Goal: Information Seeking & Learning: Learn about a topic

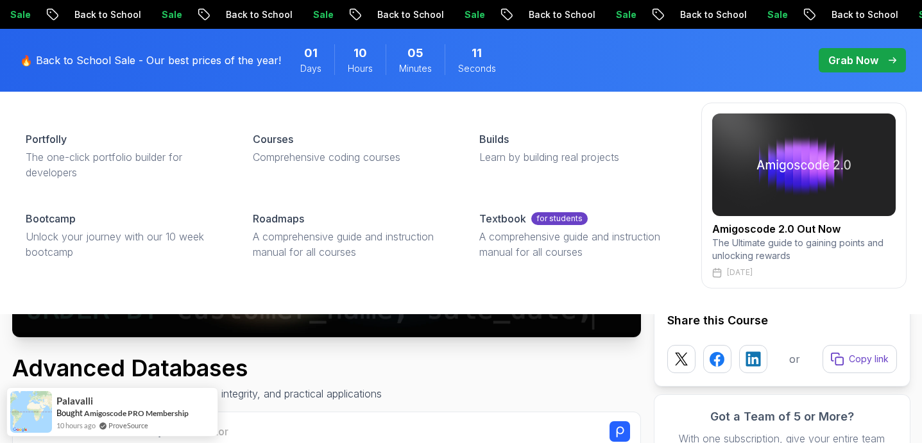
scroll to position [174, 0]
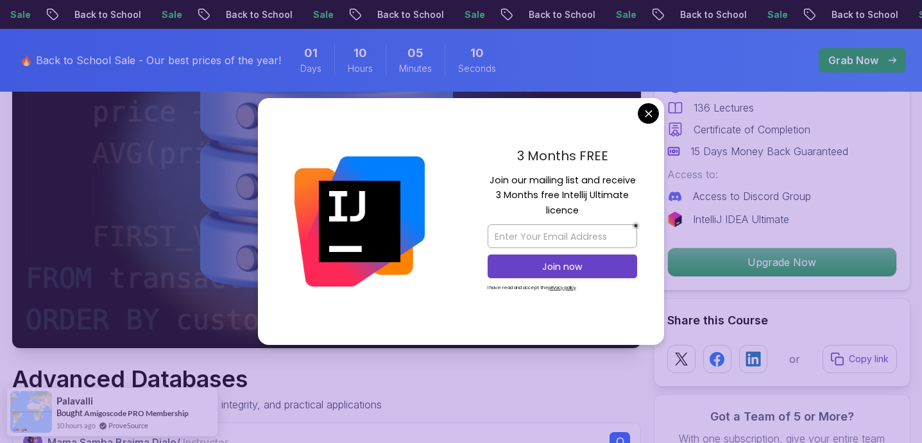
click at [399, 383] on div "Advanced Databases Advanced database management with SQL, integrity, and practi…" at bounding box center [326, 389] width 628 height 46
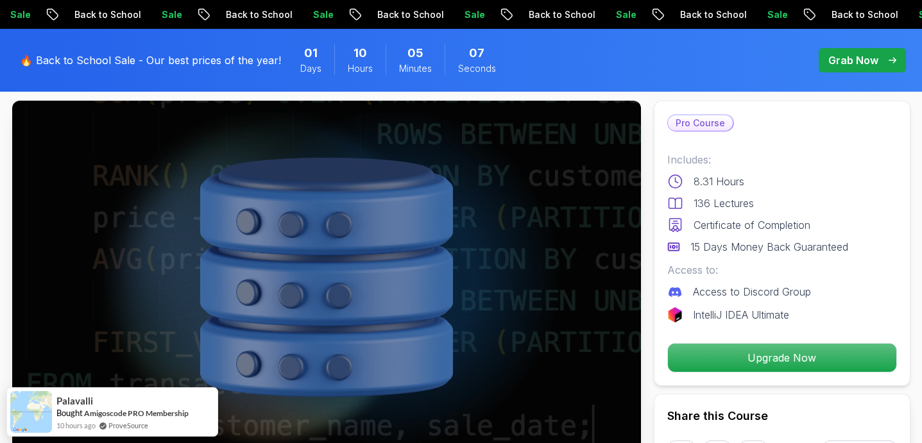
scroll to position [0, 0]
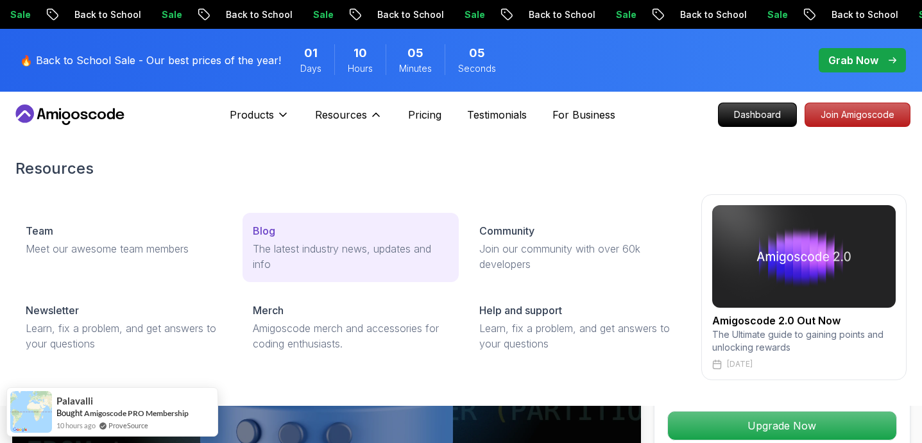
click at [291, 246] on p "The latest industry news, updates and info" at bounding box center [351, 256] width 196 height 31
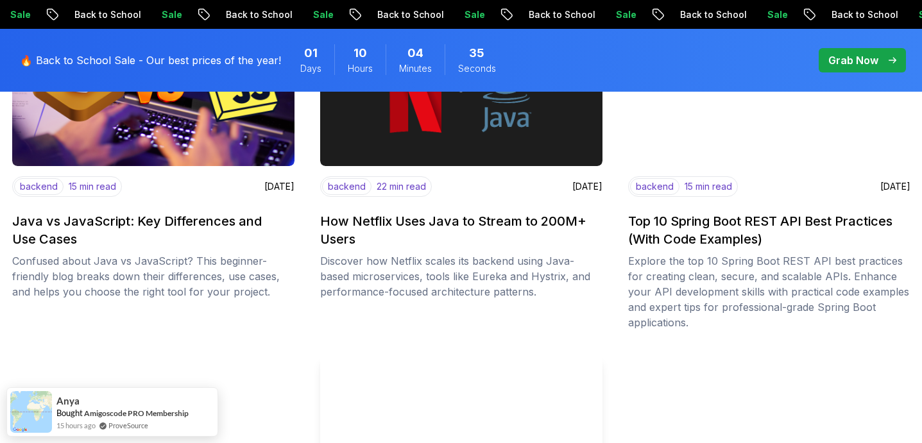
scroll to position [1308, 0]
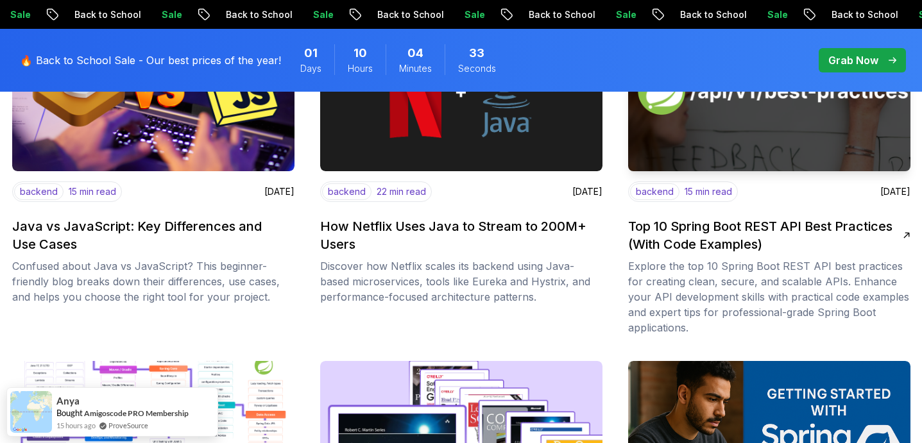
click at [799, 226] on h2 "Top 10 Spring Boot REST API Best Practices (With Code Examples)" at bounding box center [765, 235] width 274 height 36
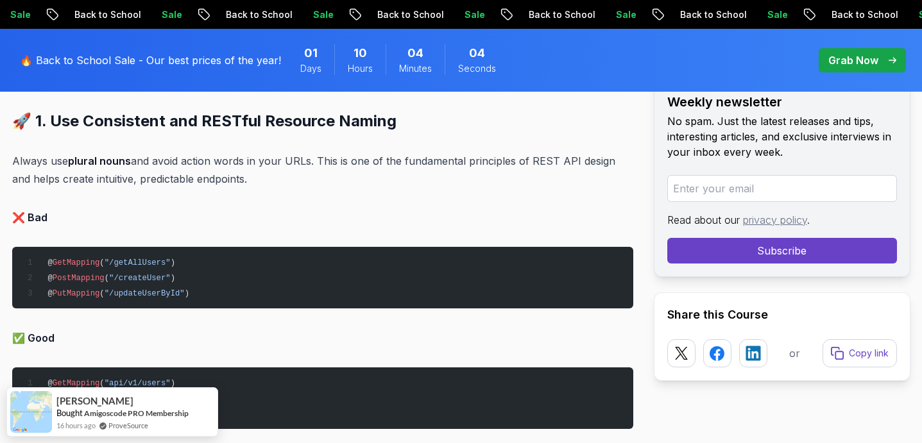
scroll to position [1272, 0]
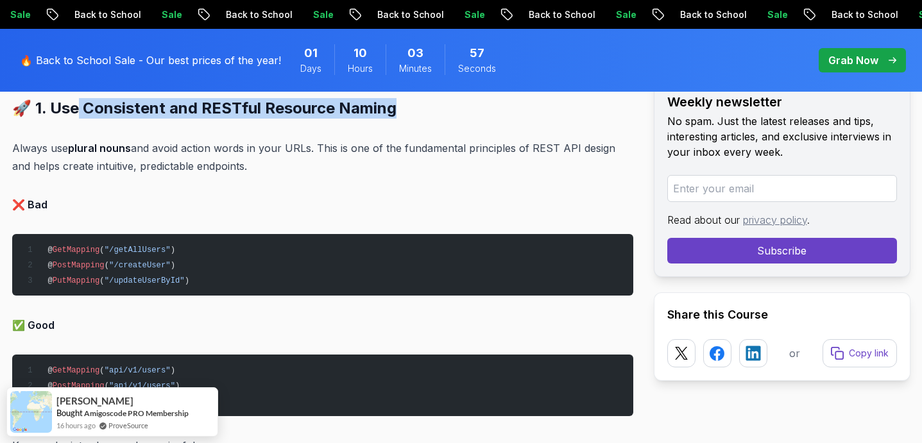
drag, startPoint x: 76, startPoint y: 107, endPoint x: 405, endPoint y: 114, distance: 329.7
click at [405, 115] on h2 "🚀 1. Use Consistent and RESTful Resource Naming" at bounding box center [322, 108] width 621 height 21
click at [405, 114] on h2 "🚀 1. Use Consistent and RESTful Resource Naming" at bounding box center [322, 108] width 621 height 21
drag, startPoint x: 405, startPoint y: 114, endPoint x: 47, endPoint y: 111, distance: 358.5
click at [47, 111] on h2 "🚀 1. Use Consistent and RESTful Resource Naming" at bounding box center [322, 108] width 621 height 21
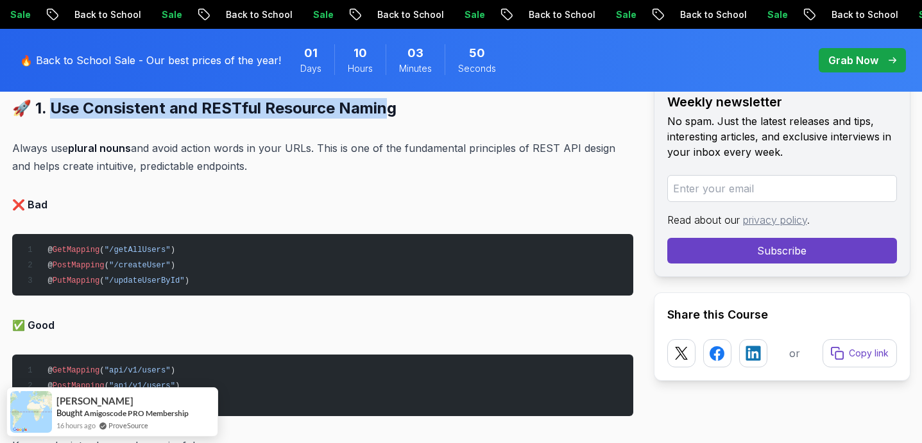
drag, startPoint x: 47, startPoint y: 109, endPoint x: 391, endPoint y: 113, distance: 343.8
click at [389, 113] on h2 "🚀 1. Use Consistent and RESTful Resource Naming" at bounding box center [322, 108] width 621 height 21
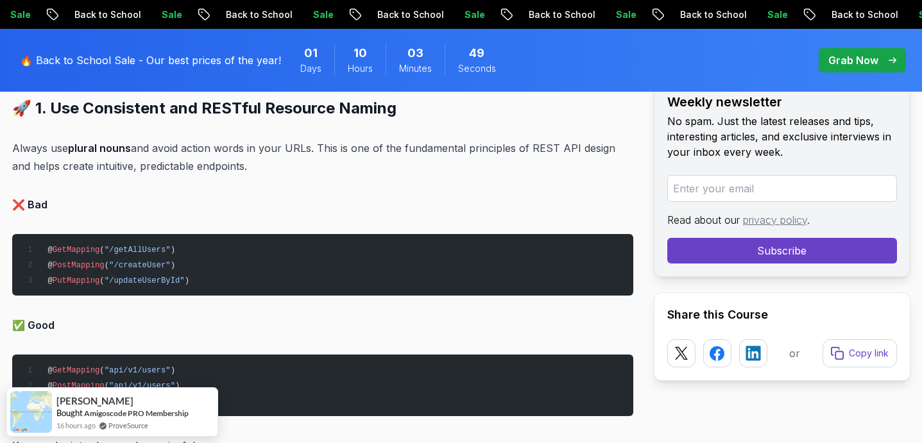
drag, startPoint x: 49, startPoint y: 150, endPoint x: 246, endPoint y: 163, distance: 197.9
click at [246, 162] on p "Always use plural nouns and avoid action words in your URLs. This is one of the…" at bounding box center [322, 157] width 621 height 36
click at [246, 163] on p "Always use plural nouns and avoid action words in your URLs. This is one of the…" at bounding box center [322, 157] width 621 height 36
drag, startPoint x: 253, startPoint y: 145, endPoint x: 307, endPoint y: 167, distance: 59.0
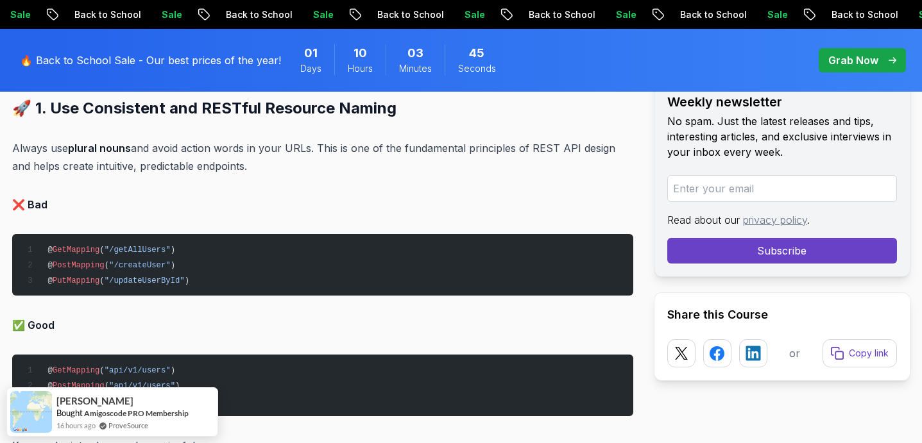
click at [307, 167] on p "Always use plural nouns and avoid action words in your URLs. This is one of the…" at bounding box center [322, 157] width 621 height 36
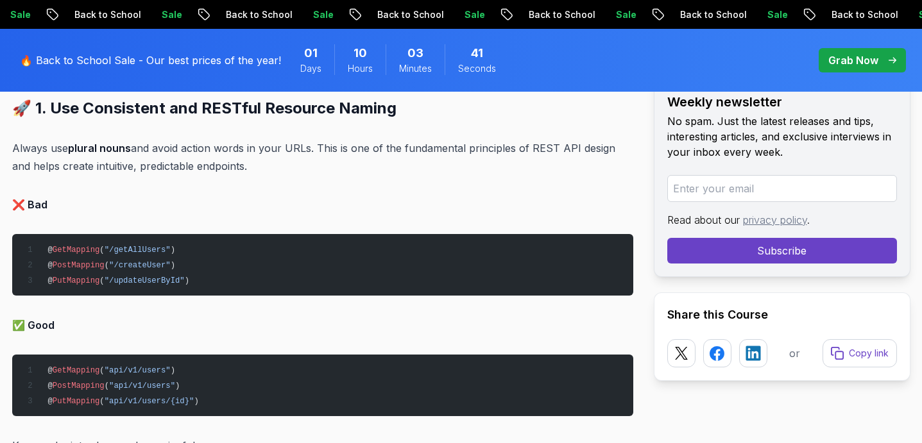
drag, startPoint x: 41, startPoint y: 165, endPoint x: 233, endPoint y: 169, distance: 192.4
click at [233, 167] on p "Always use plural nouns and avoid action words in your URLs. This is one of the…" at bounding box center [322, 157] width 621 height 36
click at [233, 169] on p "Always use plural nouns and avoid action words in your URLs. This is one of the…" at bounding box center [322, 157] width 621 height 36
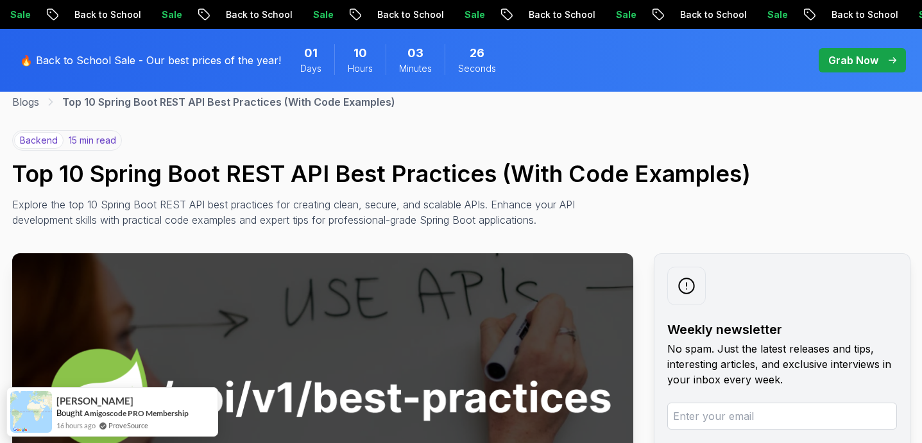
scroll to position [0, 0]
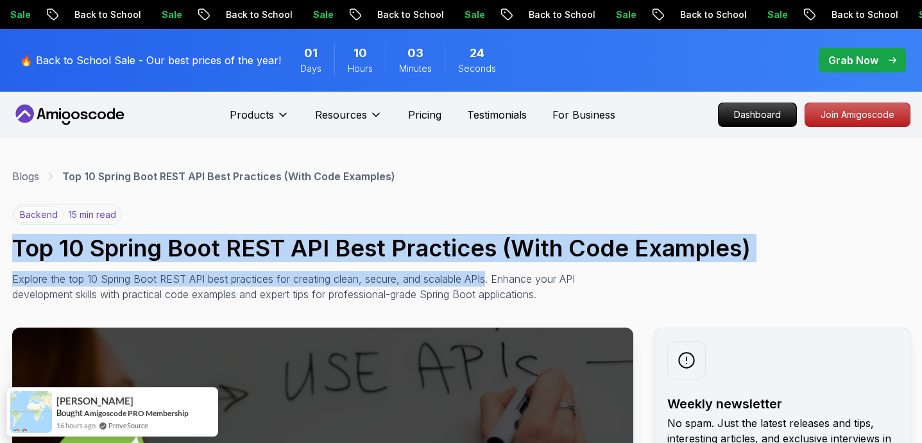
drag, startPoint x: 17, startPoint y: 244, endPoint x: 488, endPoint y: 281, distance: 472.1
click at [488, 281] on div "backend 15 min read Top 10 Spring Boot REST API Best Practices (With Code Examp…" at bounding box center [461, 253] width 898 height 97
click at [805, 269] on div "backend 15 min read Top 10 Spring Boot REST API Best Practices (With Code Examp…" at bounding box center [461, 253] width 898 height 97
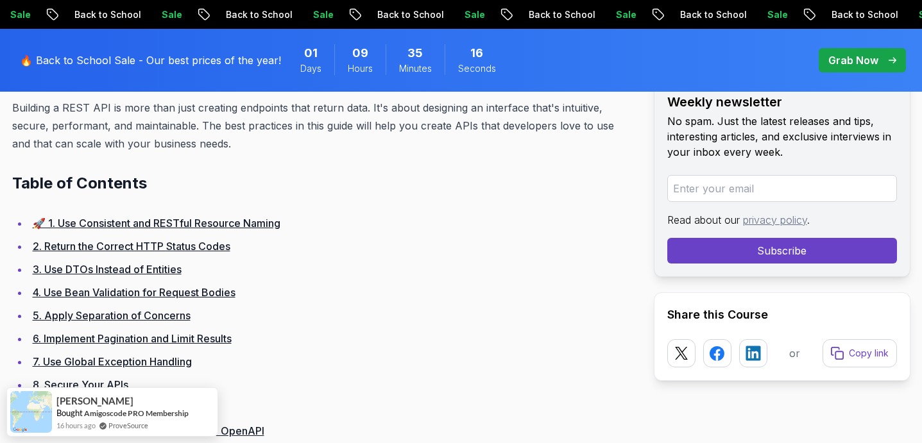
scroll to position [778, 0]
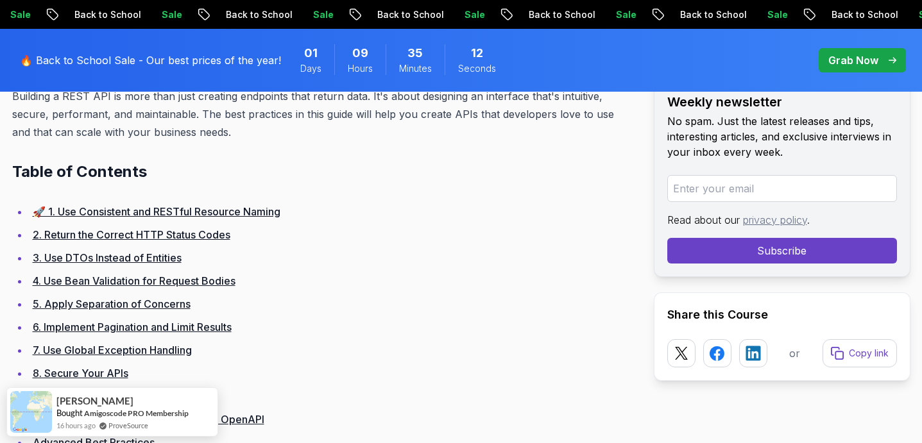
click at [269, 209] on link "🚀 1. Use Consistent and RESTful Resource Naming" at bounding box center [157, 211] width 248 height 13
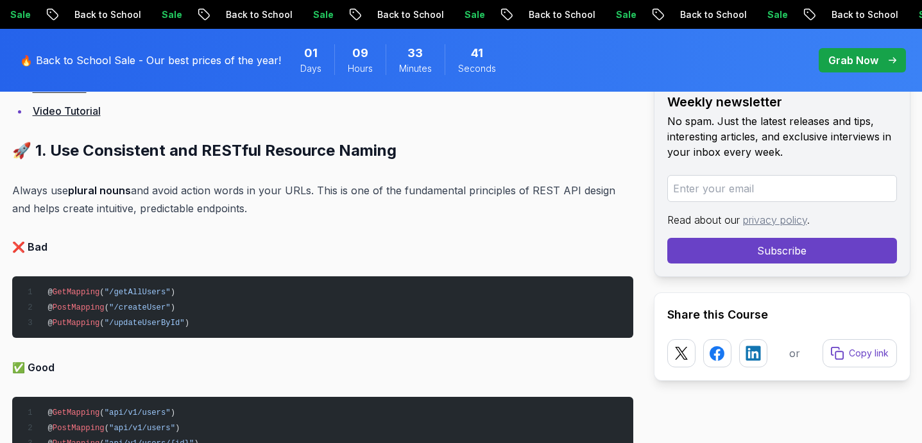
scroll to position [1224, 0]
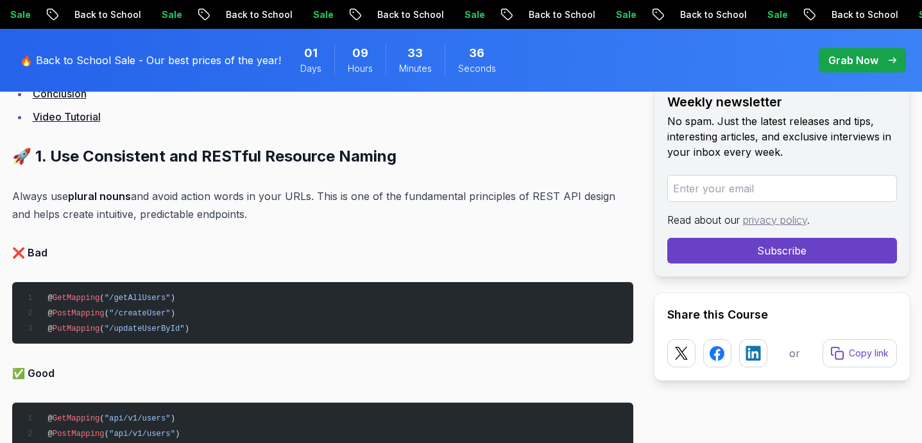
drag, startPoint x: 34, startPoint y: 215, endPoint x: 226, endPoint y: 220, distance: 191.8
click at [226, 219] on p "Always use plural nouns and avoid action words in your URLs. This is one of the…" at bounding box center [322, 205] width 621 height 36
click at [244, 218] on p "Always use plural nouns and avoid action words in your URLs. This is one of the…" at bounding box center [322, 205] width 621 height 36
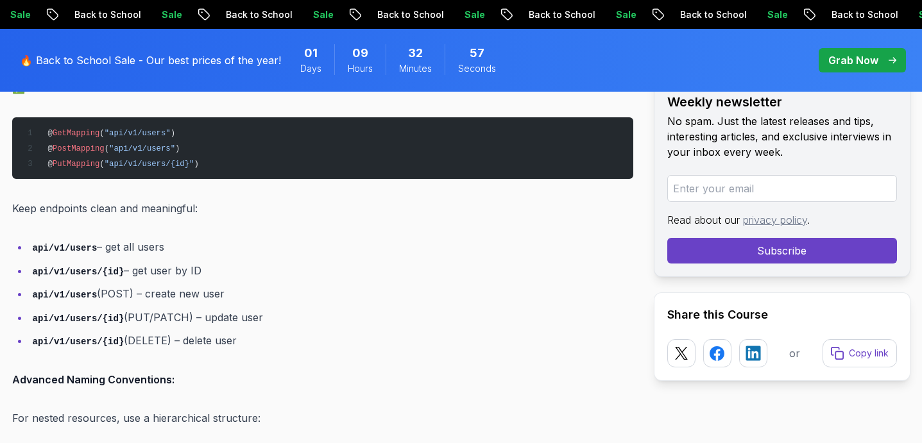
scroll to position [1514, 0]
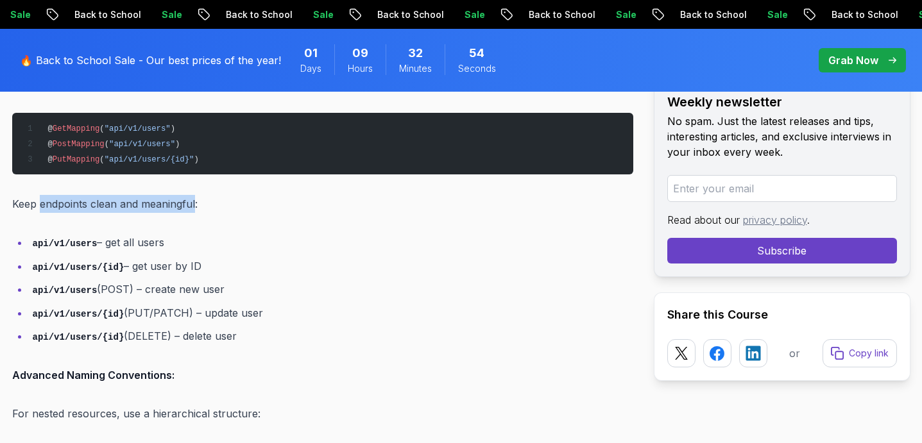
drag, startPoint x: 194, startPoint y: 203, endPoint x: 40, endPoint y: 196, distance: 154.1
click at [40, 196] on p "Keep endpoints clean and meaningful:" at bounding box center [322, 204] width 621 height 18
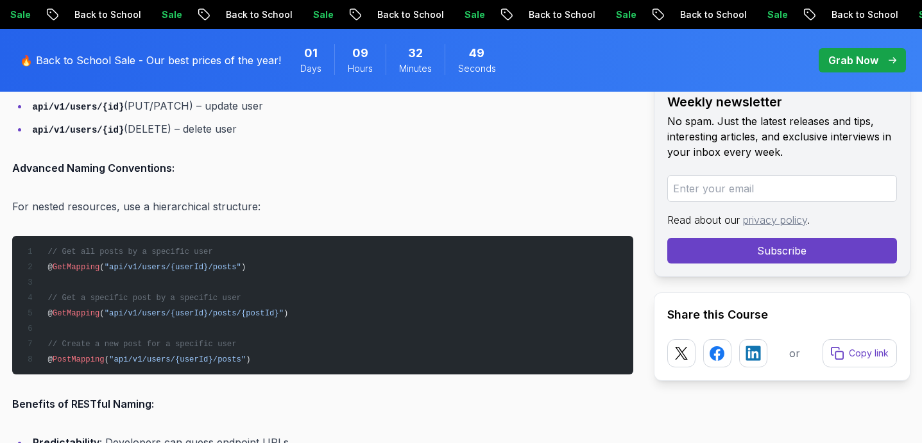
scroll to position [1723, 0]
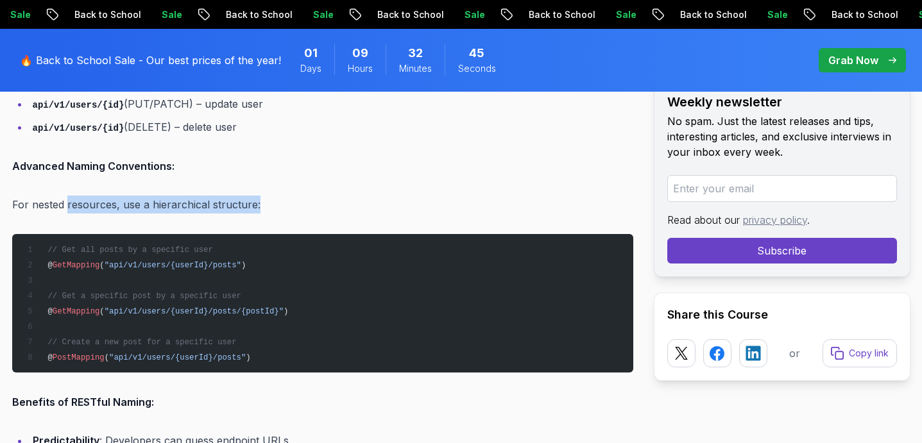
drag, startPoint x: 66, startPoint y: 199, endPoint x: 262, endPoint y: 213, distance: 196.1
click at [279, 205] on p "For nested resources, use a hierarchical structure:" at bounding box center [322, 205] width 621 height 18
drag, startPoint x: 279, startPoint y: 205, endPoint x: 14, endPoint y: 199, distance: 264.9
click at [14, 199] on p "For nested resources, use a hierarchical structure:" at bounding box center [322, 205] width 621 height 18
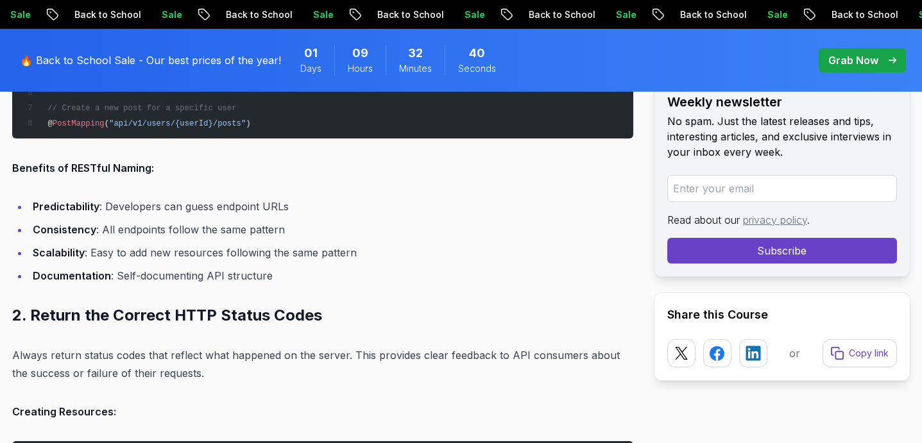
scroll to position [1965, 0]
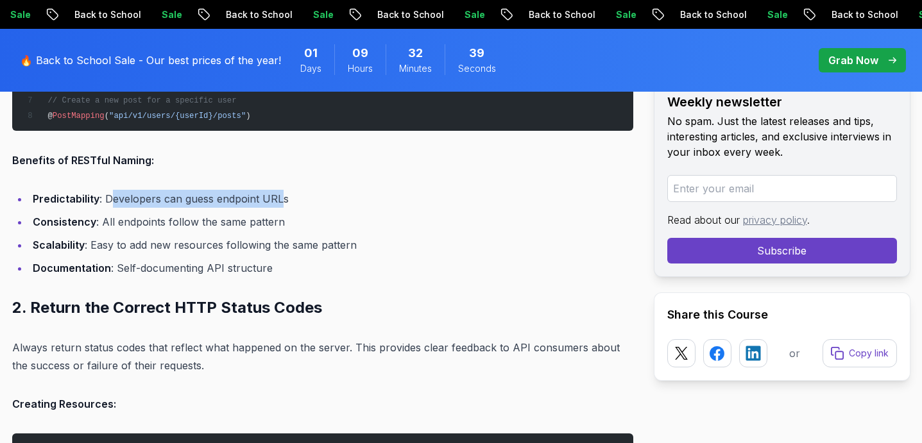
drag, startPoint x: 108, startPoint y: 196, endPoint x: 282, endPoint y: 189, distance: 174.6
click at [282, 190] on li "Predictability : Developers can guess endpoint URLs" at bounding box center [331, 199] width 604 height 18
click at [306, 202] on li "Predictability : Developers can guess endpoint URLs" at bounding box center [331, 199] width 604 height 18
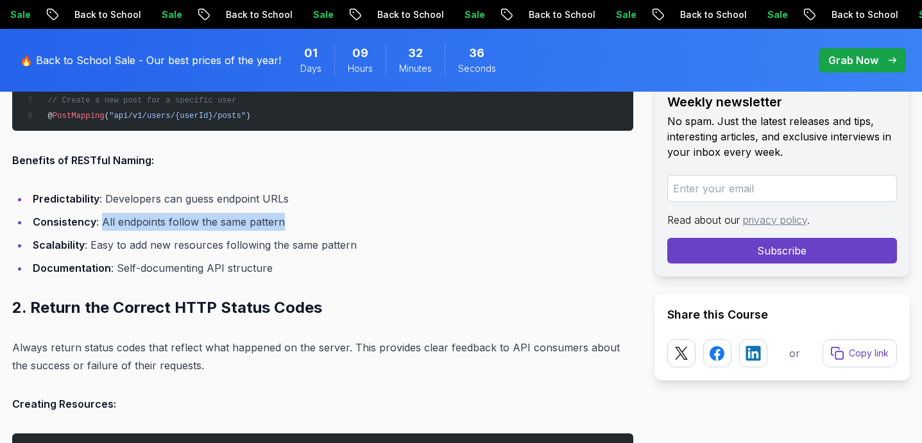
drag, startPoint x: 101, startPoint y: 217, endPoint x: 291, endPoint y: 217, distance: 189.8
click at [291, 217] on li "Consistency : All endpoints follow the same pattern" at bounding box center [331, 222] width 604 height 18
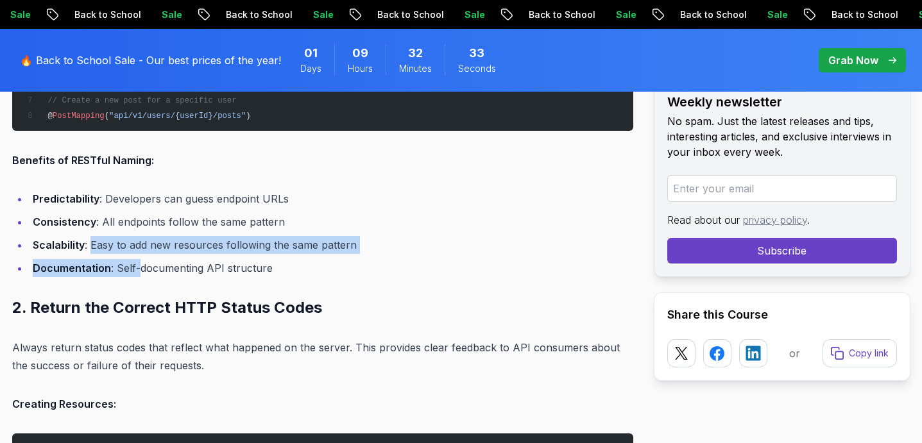
drag, startPoint x: 90, startPoint y: 241, endPoint x: 137, endPoint y: 259, distance: 49.5
click at [137, 259] on ul "Predictability : Developers can guess endpoint URLs Consistency : All endpoints…" at bounding box center [322, 233] width 621 height 87
click at [137, 259] on li "Documentation : Self-documenting API structure" at bounding box center [331, 268] width 604 height 18
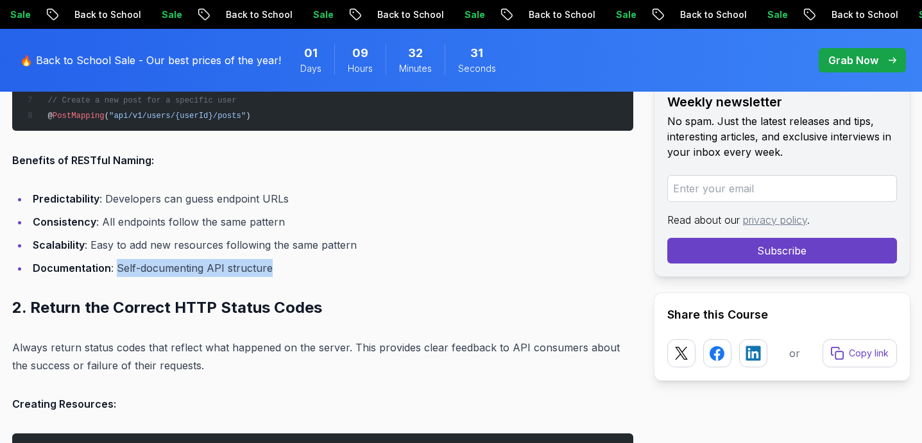
drag, startPoint x: 115, startPoint y: 265, endPoint x: 303, endPoint y: 269, distance: 188.6
click at [303, 269] on li "Documentation : Self-documenting API structure" at bounding box center [331, 268] width 604 height 18
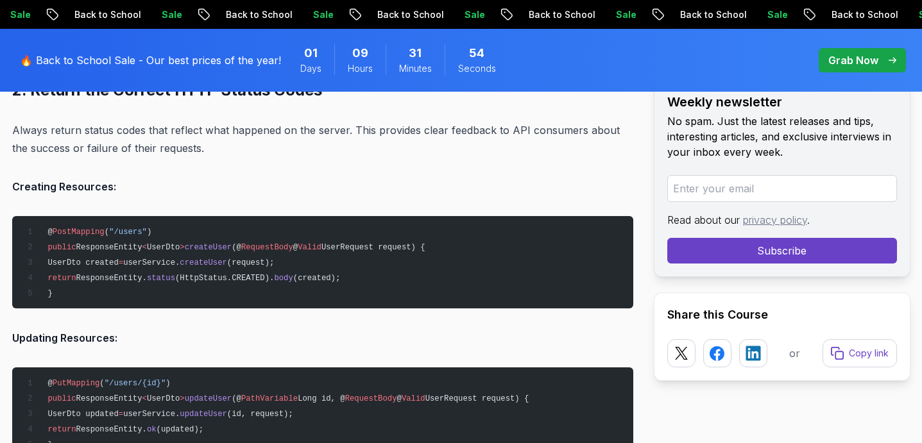
scroll to position [2184, 0]
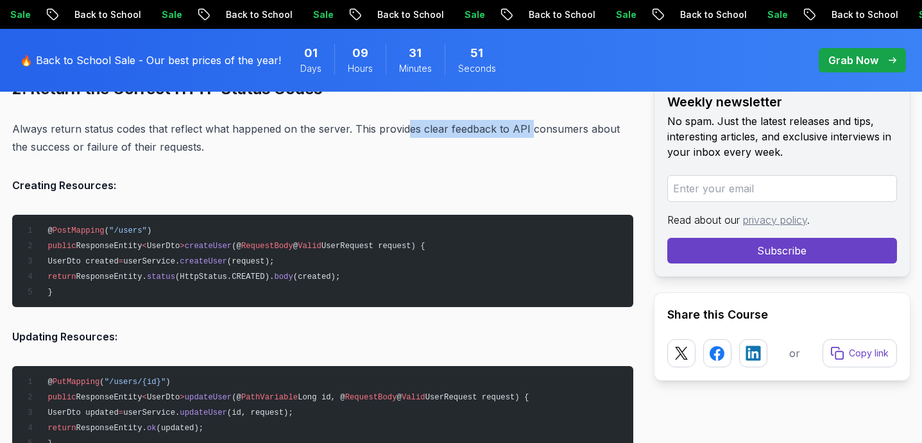
drag, startPoint x: 403, startPoint y: 126, endPoint x: 534, endPoint y: 125, distance: 130.8
click at [534, 126] on p "Always return status codes that reflect what happened on the server. This provi…" at bounding box center [322, 138] width 621 height 36
click at [558, 124] on p "Always return status codes that reflect what happened on the server. This provi…" at bounding box center [322, 138] width 621 height 36
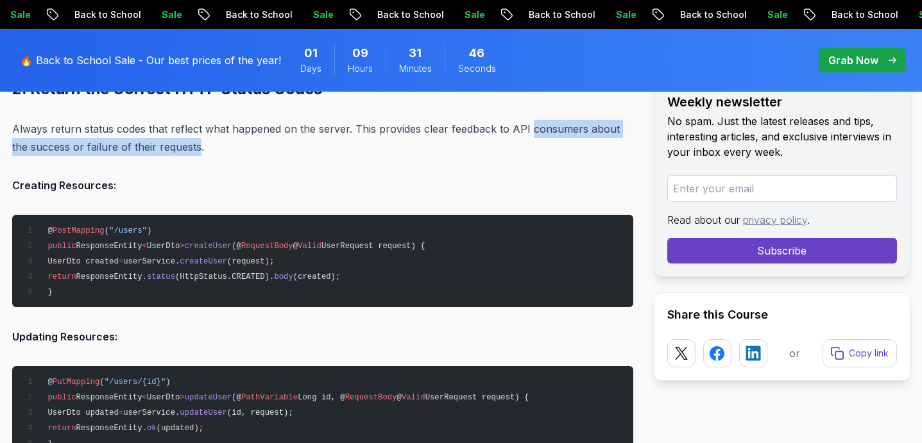
drag, startPoint x: 525, startPoint y: 131, endPoint x: 180, endPoint y: 145, distance: 345.3
click at [180, 145] on p "Always return status codes that reflect what happened on the server. This provi…" at bounding box center [322, 138] width 621 height 36
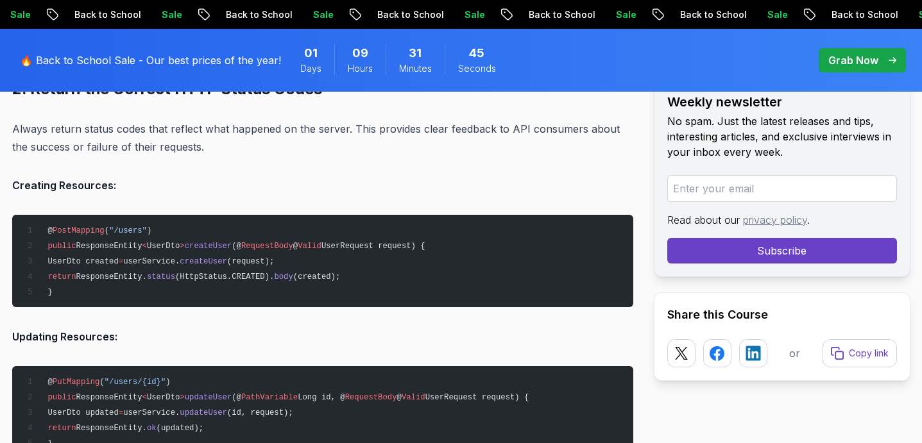
click at [193, 147] on p "Always return status codes that reflect what happened on the server. This provi…" at bounding box center [322, 138] width 621 height 36
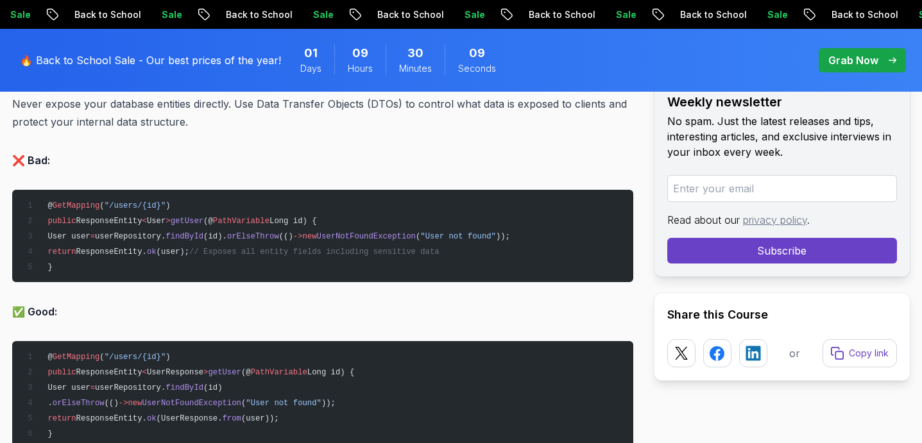
scroll to position [3243, 0]
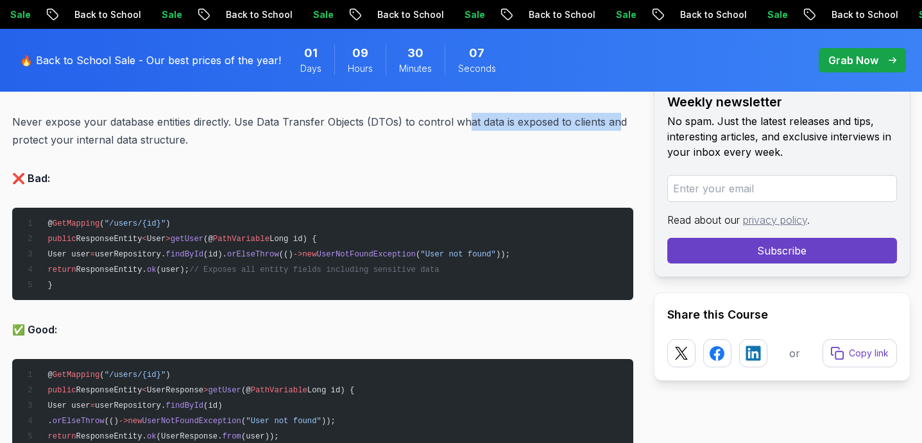
drag, startPoint x: 462, startPoint y: 117, endPoint x: 614, endPoint y: 122, distance: 152.1
click at [614, 122] on p "Never expose your database entities directly. Use Data Transfer Objects (DTOs) …" at bounding box center [322, 131] width 621 height 36
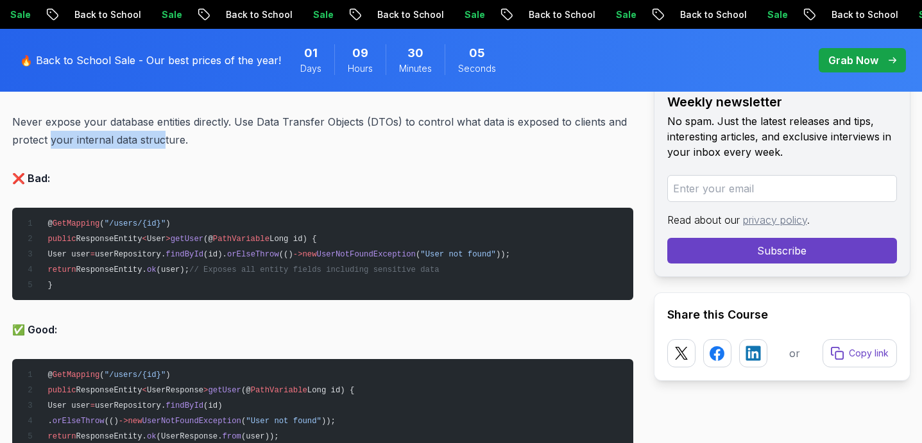
drag, startPoint x: 51, startPoint y: 135, endPoint x: 162, endPoint y: 137, distance: 111.6
click at [162, 137] on p "Never expose your database entities directly. Use Data Transfer Objects (DTOs) …" at bounding box center [322, 131] width 621 height 36
click at [188, 137] on p "Never expose your database entities directly. Use Data Transfer Objects (DTOs) …" at bounding box center [322, 131] width 621 height 36
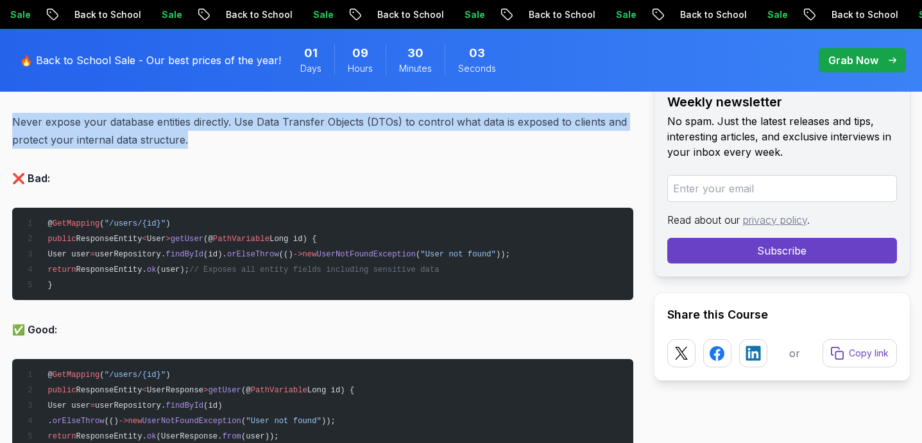
drag, startPoint x: 182, startPoint y: 135, endPoint x: 0, endPoint y: 117, distance: 183.1
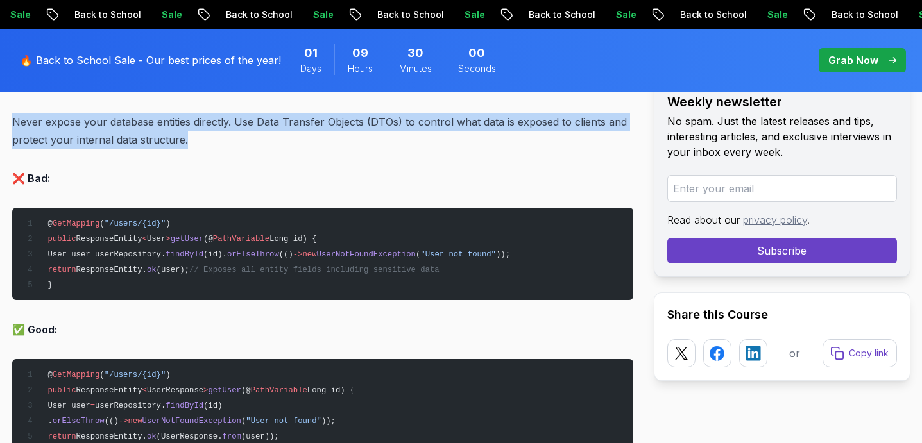
drag, startPoint x: 183, startPoint y: 136, endPoint x: 12, endPoint y: 109, distance: 173.3
click at [12, 113] on p "Never expose your database entities directly. Use Data Transfer Objects (DTOs) …" at bounding box center [322, 131] width 621 height 36
drag, startPoint x: 13, startPoint y: 114, endPoint x: 184, endPoint y: 138, distance: 172.3
click at [184, 138] on p "Never expose your database entities directly. Use Data Transfer Objects (DTOs) …" at bounding box center [322, 131] width 621 height 36
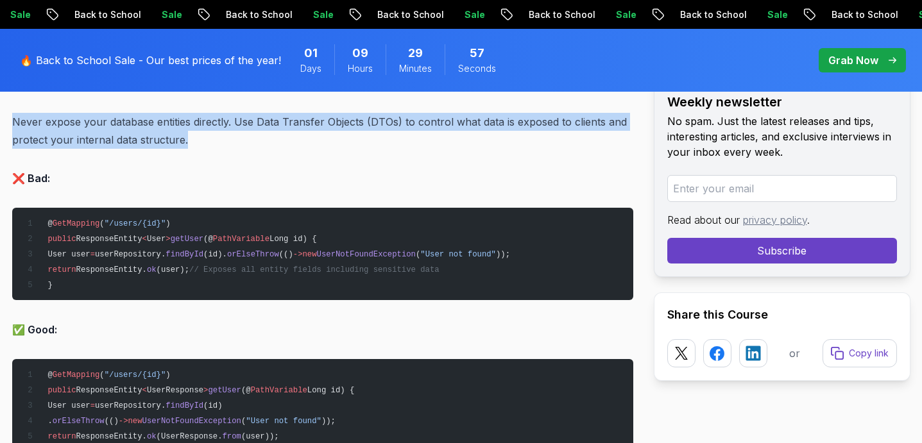
click at [184, 138] on p "Never expose your database entities directly. Use Data Transfer Objects (DTOs) …" at bounding box center [322, 131] width 621 height 36
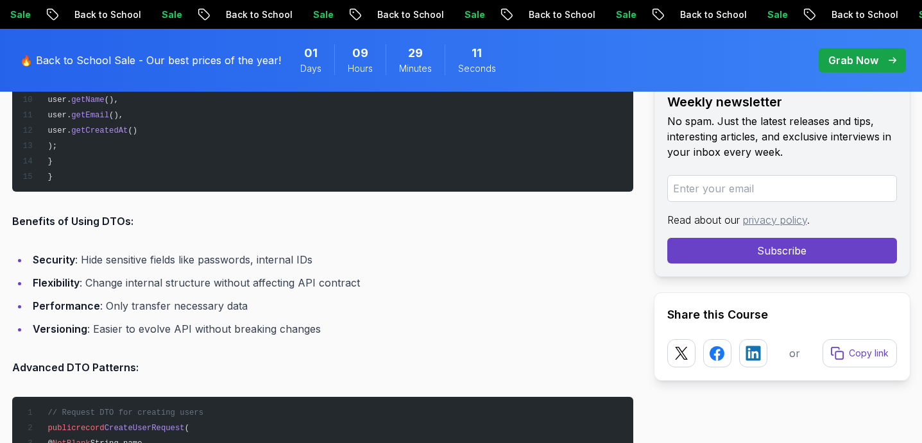
scroll to position [3826, 0]
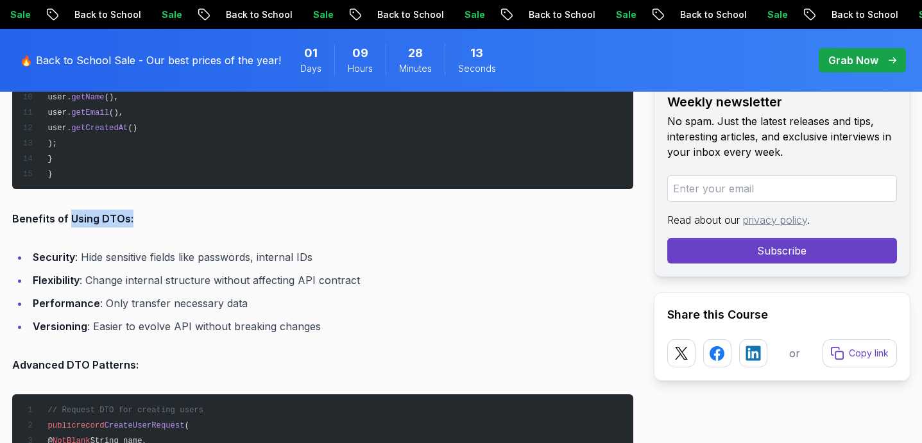
drag, startPoint x: 69, startPoint y: 214, endPoint x: 140, endPoint y: 212, distance: 71.8
click at [140, 212] on p "Benefits of Using DTOs:" at bounding box center [322, 219] width 621 height 18
click at [208, 211] on p "Benefits of Using DTOs:" at bounding box center [322, 219] width 621 height 18
drag, startPoint x: 126, startPoint y: 213, endPoint x: 21, endPoint y: 210, distance: 105.2
click at [21, 212] on strong "Benefits of Using DTOs:" at bounding box center [72, 218] width 121 height 13
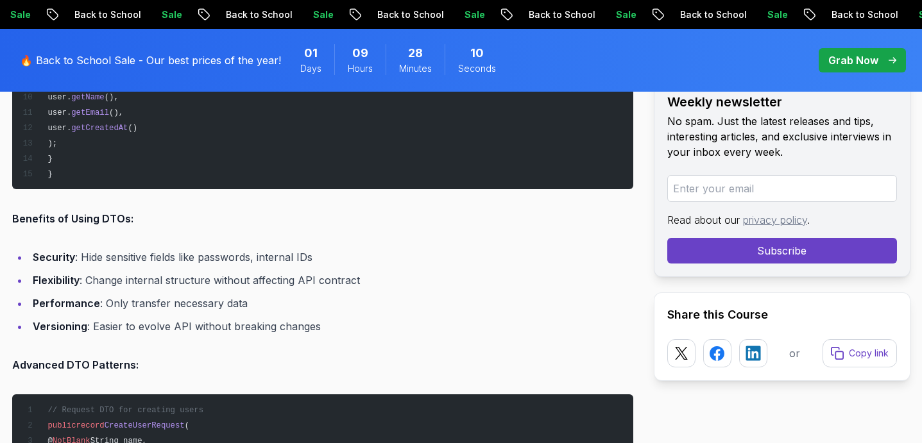
click at [15, 212] on strong "Benefits of Using DTOs:" at bounding box center [72, 218] width 121 height 13
drag, startPoint x: 13, startPoint y: 213, endPoint x: 149, endPoint y: 214, distance: 136.0
click at [149, 214] on p "Benefits of Using DTOs:" at bounding box center [322, 219] width 621 height 18
drag, startPoint x: 131, startPoint y: 214, endPoint x: 4, endPoint y: 217, distance: 127.7
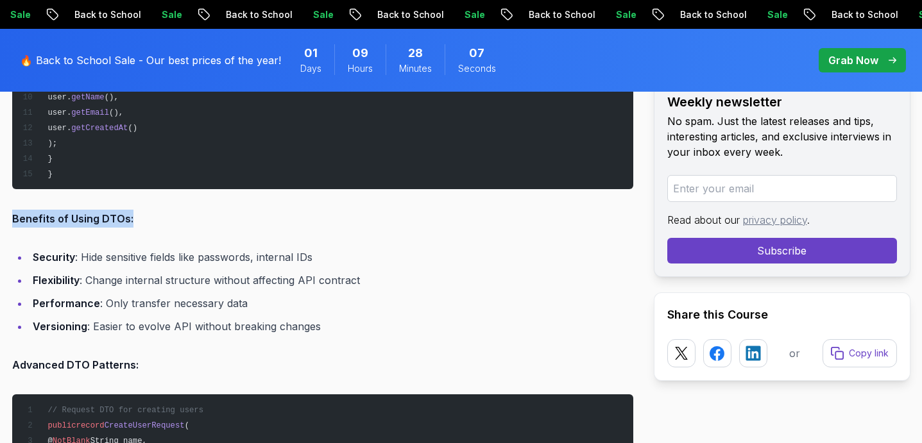
click at [237, 212] on p "Benefits of Using DTOs:" at bounding box center [322, 219] width 621 height 18
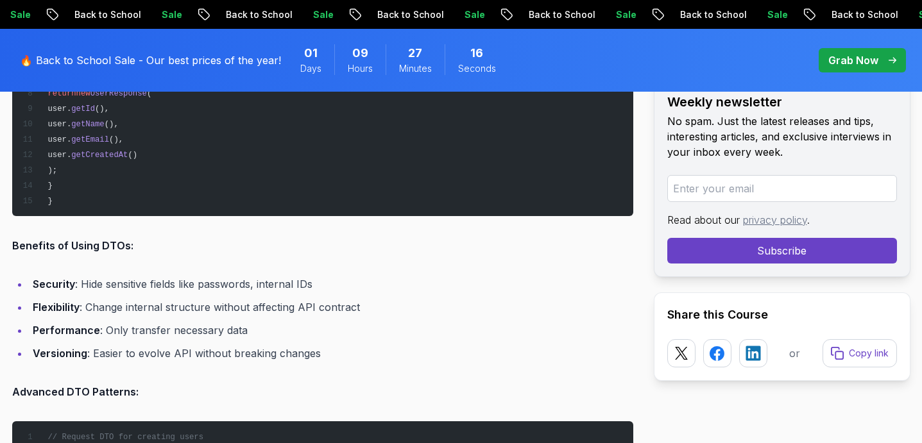
scroll to position [3819, 0]
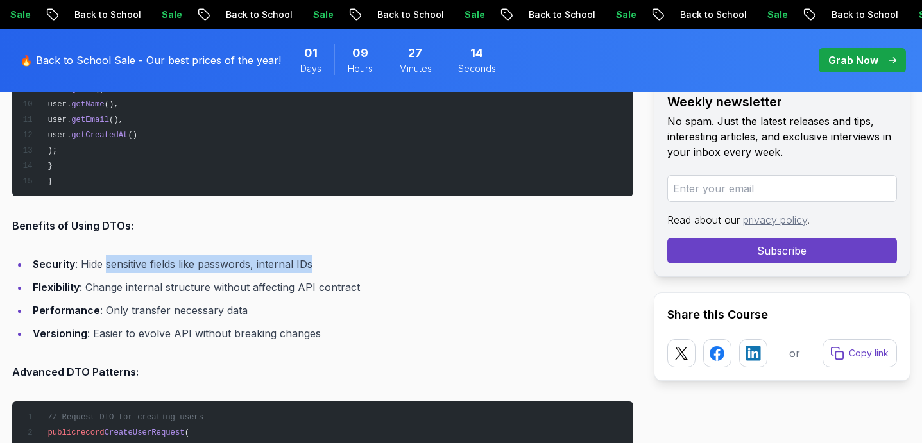
drag, startPoint x: 106, startPoint y: 260, endPoint x: 333, endPoint y: 258, distance: 226.4
click at [332, 258] on li "Security : Hide sensitive fields like passwords, internal IDs" at bounding box center [331, 264] width 604 height 18
click at [333, 258] on li "Security : Hide sensitive fields like passwords, internal IDs" at bounding box center [331, 264] width 604 height 18
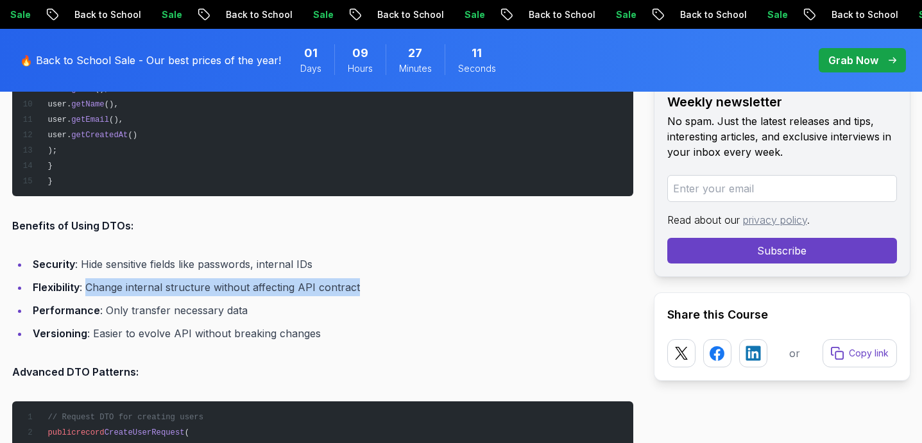
drag, startPoint x: 85, startPoint y: 280, endPoint x: 382, endPoint y: 285, distance: 296.3
click at [382, 285] on li "Flexibility : Change internal structure without affecting API contract" at bounding box center [331, 287] width 604 height 18
drag, startPoint x: 375, startPoint y: 284, endPoint x: 32, endPoint y: 282, distance: 342.5
click at [32, 282] on li "Flexibility : Change internal structure without affecting API contract" at bounding box center [331, 287] width 604 height 18
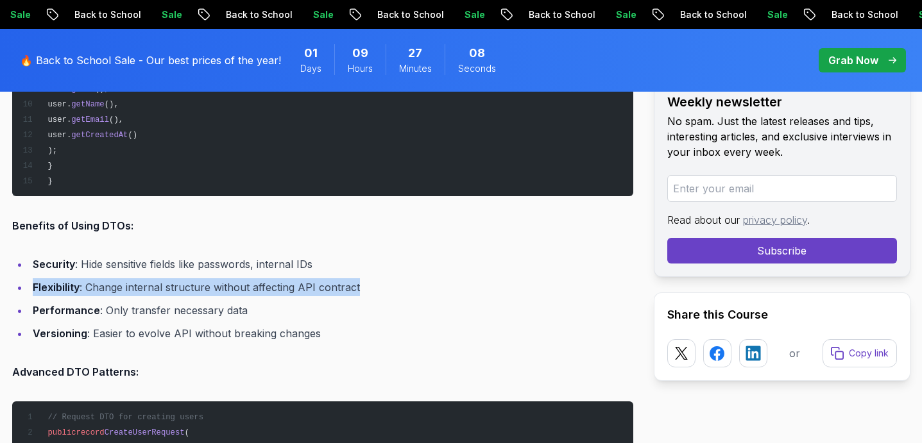
click at [33, 282] on strong "Flexibility" at bounding box center [56, 287] width 47 height 13
drag, startPoint x: 32, startPoint y: 282, endPoint x: 248, endPoint y: 280, distance: 216.1
click at [248, 280] on li "Flexibility : Change internal structure without affecting API contract" at bounding box center [331, 287] width 604 height 18
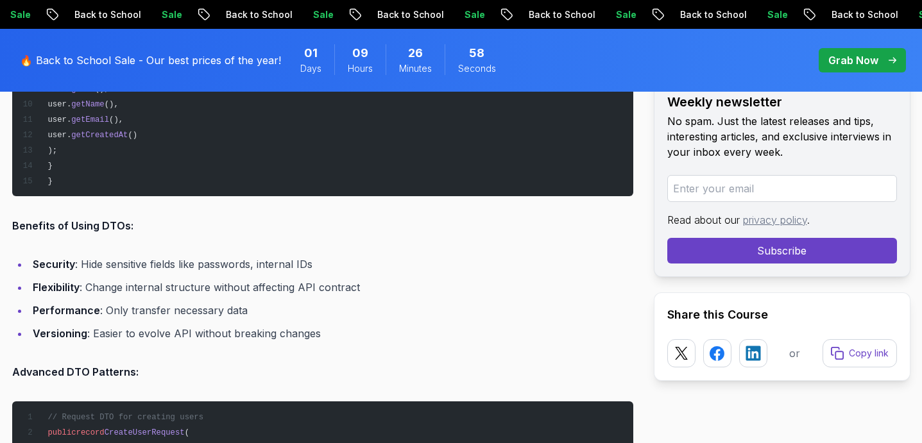
click at [266, 280] on li "Flexibility : Change internal structure without affecting API contract" at bounding box center [331, 287] width 604 height 18
click at [299, 283] on li "Flexibility : Change internal structure without affecting API contract" at bounding box center [331, 287] width 604 height 18
click at [333, 283] on li "Flexibility : Change internal structure without affecting API contract" at bounding box center [331, 287] width 604 height 18
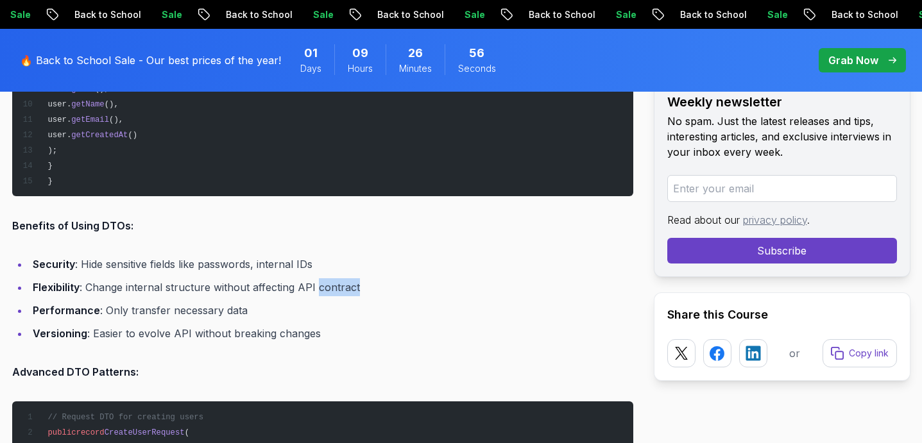
click at [333, 283] on li "Flexibility : Change internal structure without affecting API contract" at bounding box center [331, 287] width 604 height 18
click at [358, 283] on li "Flexibility : Change internal structure without affecting API contract" at bounding box center [331, 287] width 604 height 18
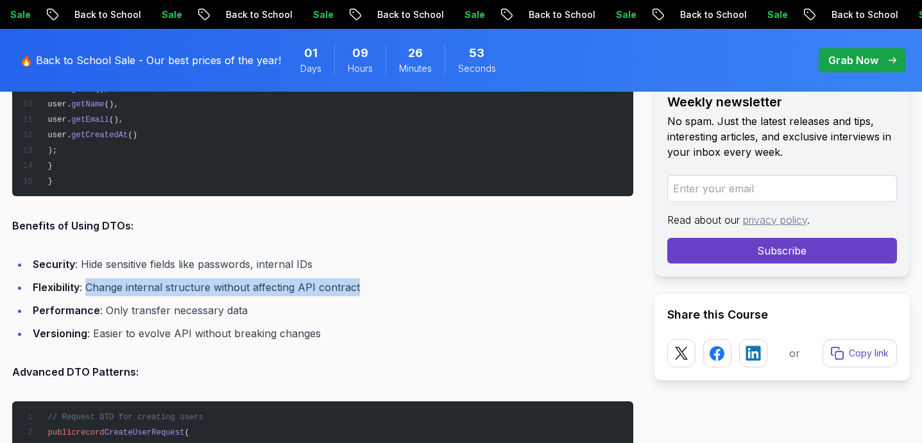
drag, startPoint x: 358, startPoint y: 284, endPoint x: 87, endPoint y: 285, distance: 271.9
click at [87, 285] on li "Flexibility : Change internal structure without affecting API contract" at bounding box center [331, 287] width 604 height 18
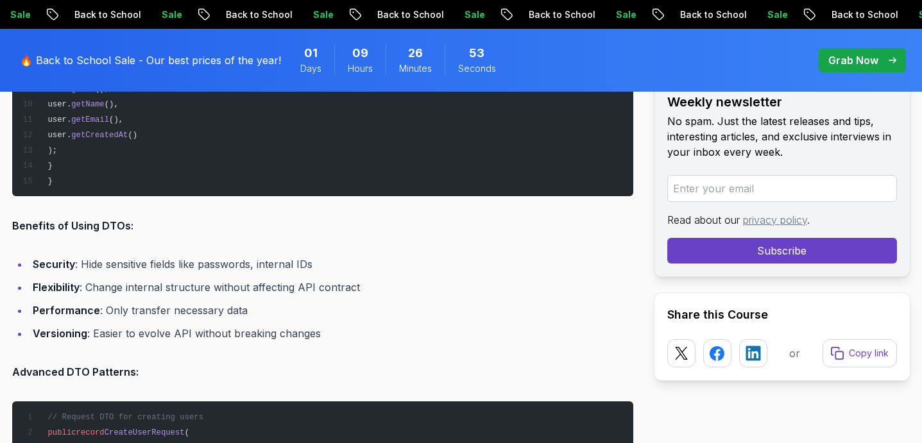
click at [94, 285] on li "Flexibility : Change internal structure without affecting API contract" at bounding box center [331, 287] width 604 height 18
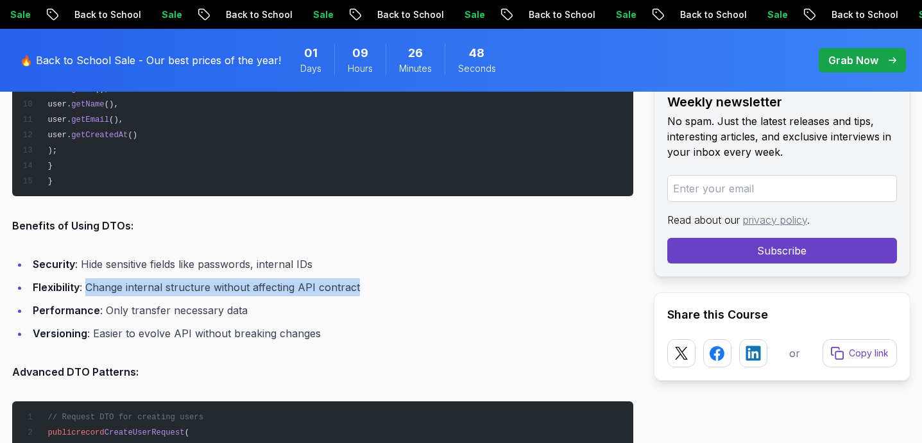
drag, startPoint x: 86, startPoint y: 282, endPoint x: 362, endPoint y: 296, distance: 276.7
click at [362, 296] on ul "Security : Hide sensitive fields like passwords, internal IDs Flexibility : Cha…" at bounding box center [322, 298] width 621 height 87
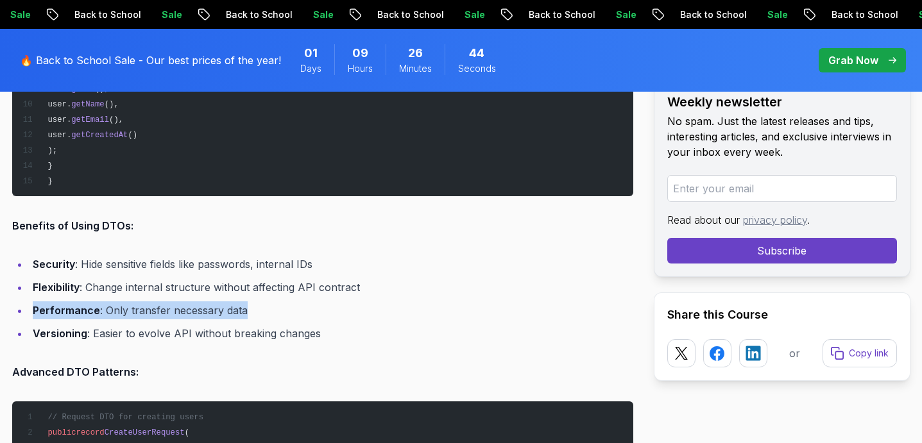
drag, startPoint x: 33, startPoint y: 305, endPoint x: 249, endPoint y: 312, distance: 215.6
click at [249, 312] on li "Performance : Only transfer necessary data" at bounding box center [331, 310] width 604 height 18
drag, startPoint x: 247, startPoint y: 307, endPoint x: 30, endPoint y: 305, distance: 216.8
click at [30, 305] on li "Performance : Only transfer necessary data" at bounding box center [331, 310] width 604 height 18
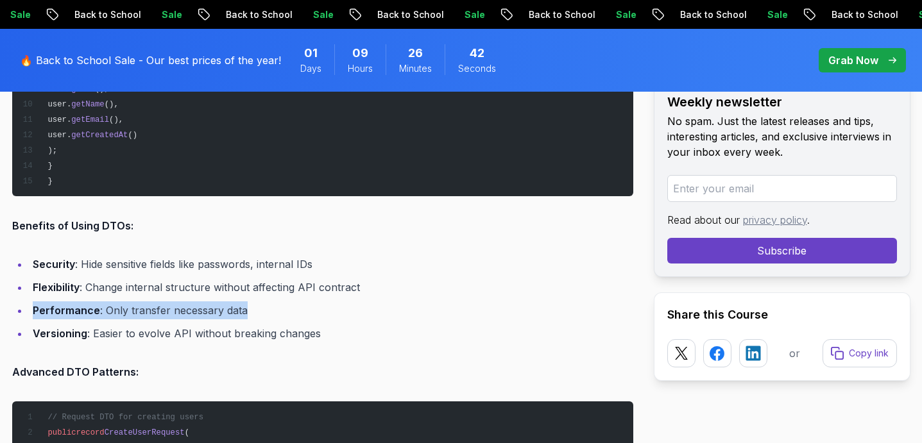
click at [30, 305] on li "Performance : Only transfer necessary data" at bounding box center [331, 310] width 604 height 18
drag, startPoint x: 34, startPoint y: 305, endPoint x: 251, endPoint y: 305, distance: 217.4
click at [251, 305] on li "Performance : Only transfer necessary data" at bounding box center [331, 310] width 604 height 18
drag, startPoint x: 251, startPoint y: 305, endPoint x: 50, endPoint y: 304, distance: 201.4
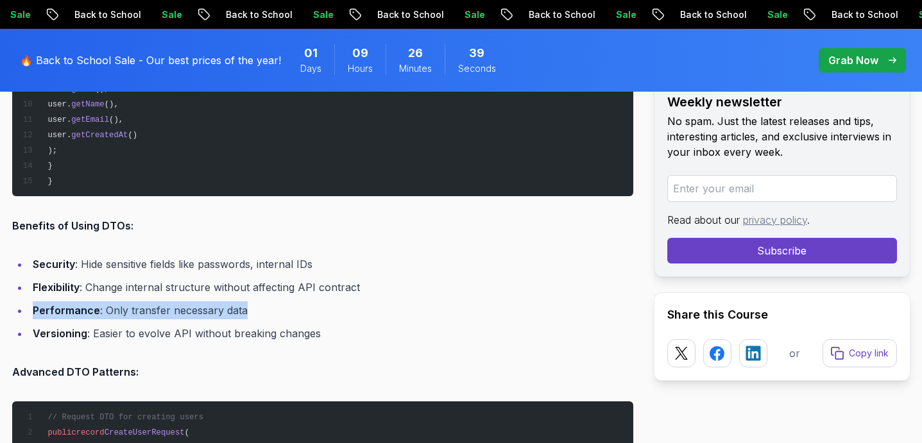
click at [51, 304] on li "Performance : Only transfer necessary data" at bounding box center [331, 310] width 604 height 18
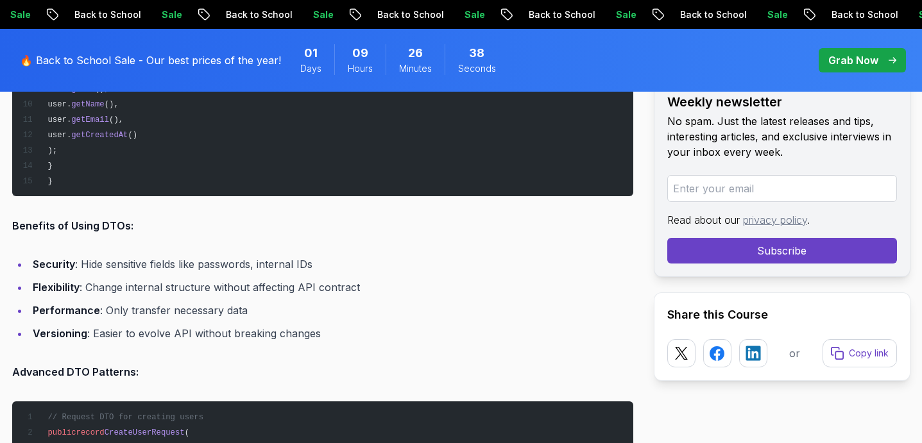
click at [57, 328] on strong "Versioning" at bounding box center [60, 333] width 55 height 13
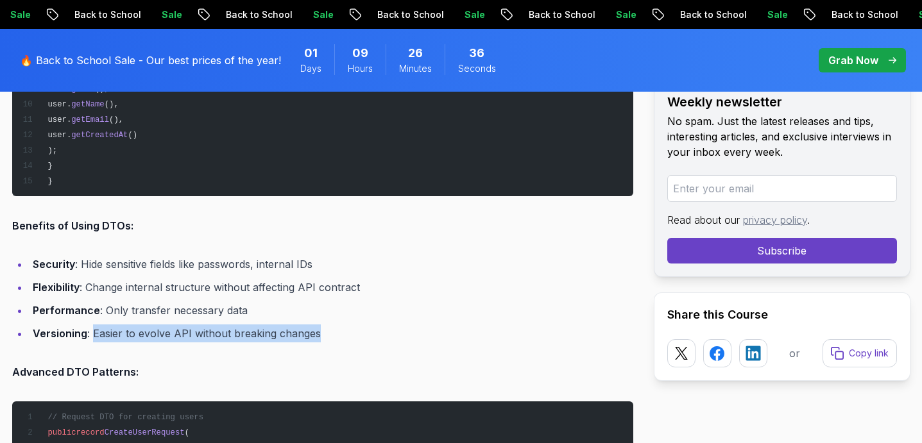
drag, startPoint x: 92, startPoint y: 328, endPoint x: 329, endPoint y: 328, distance: 237.3
click at [329, 328] on li "Versioning : Easier to evolve API without breaking changes" at bounding box center [331, 333] width 604 height 18
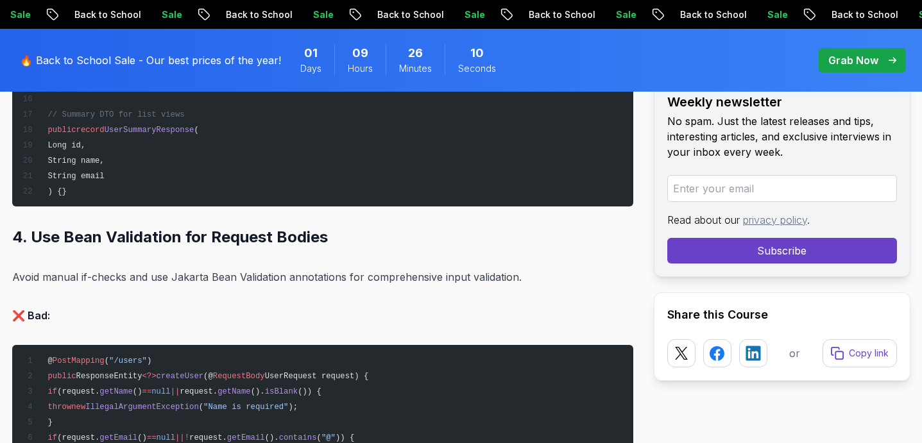
scroll to position [4376, 0]
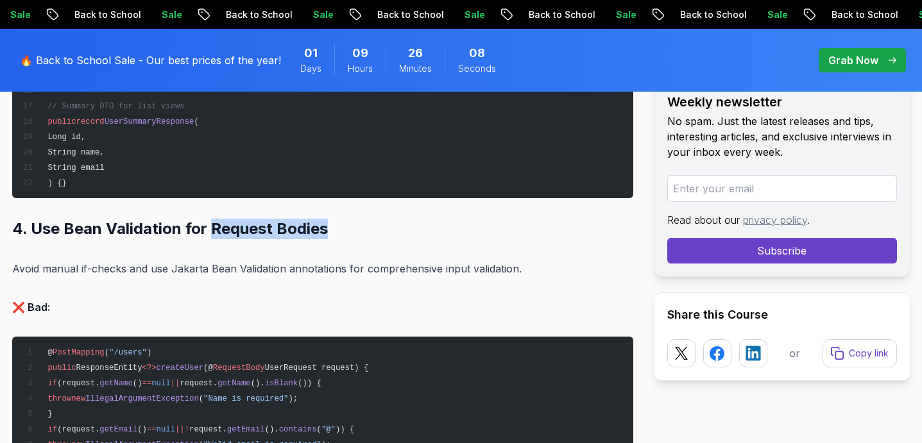
drag, startPoint x: 207, startPoint y: 224, endPoint x: 353, endPoint y: 224, distance: 145.6
click at [353, 224] on h2 "4. Use Bean Validation for Request Bodies" at bounding box center [322, 229] width 621 height 21
drag, startPoint x: 30, startPoint y: 224, endPoint x: 332, endPoint y: 219, distance: 301.5
click at [332, 219] on h2 "4. Use Bean Validation for Request Bodies" at bounding box center [322, 229] width 621 height 21
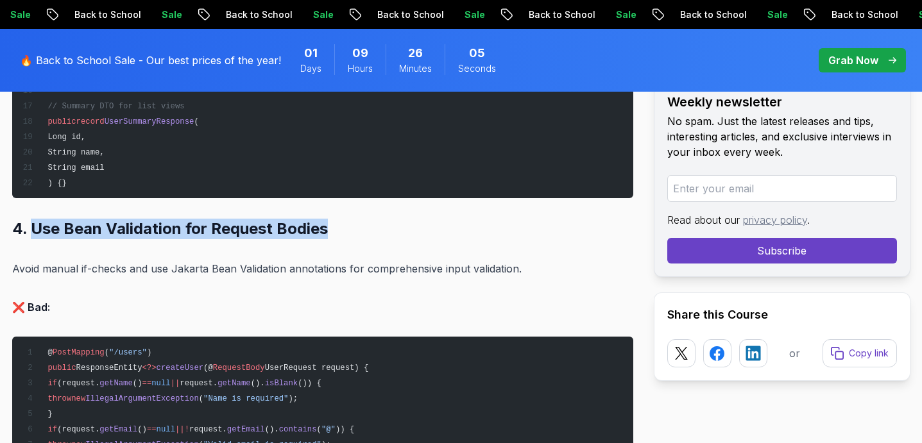
click at [332, 219] on h2 "4. Use Bean Validation for Request Bodies" at bounding box center [322, 229] width 621 height 21
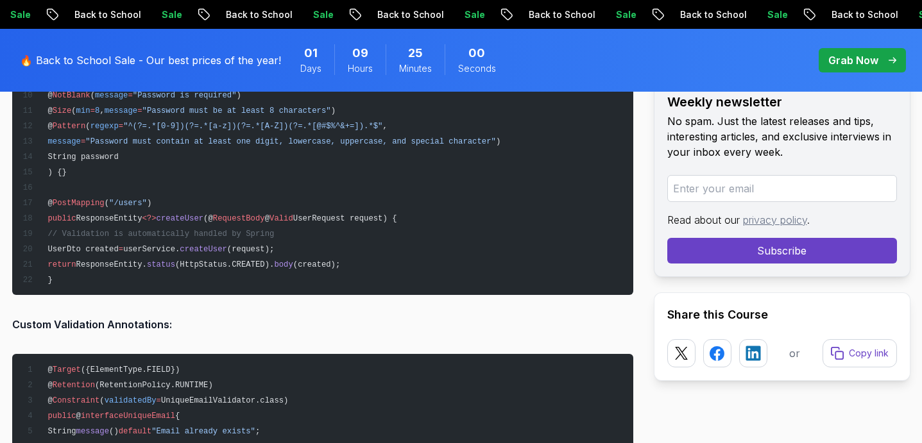
scroll to position [5006, 0]
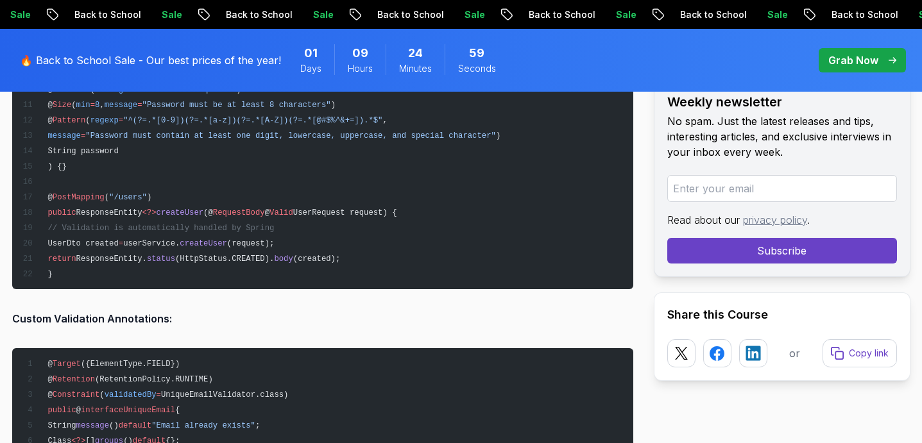
click at [250, 208] on span "RequestBody" at bounding box center [239, 212] width 52 height 9
click at [292, 208] on span "Valid" at bounding box center [281, 212] width 24 height 9
click at [249, 208] on span "RequestBody" at bounding box center [239, 212] width 52 height 9
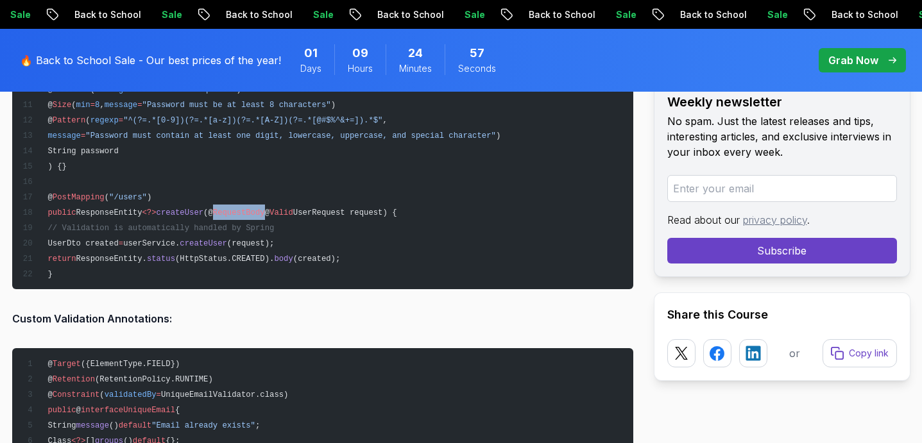
click at [249, 208] on span "RequestBody" at bounding box center [239, 212] width 52 height 9
click at [293, 208] on span "Valid" at bounding box center [281, 212] width 24 height 9
drag, startPoint x: 254, startPoint y: 208, endPoint x: 224, endPoint y: 207, distance: 29.5
click at [224, 208] on span "RequestBody" at bounding box center [239, 212] width 52 height 9
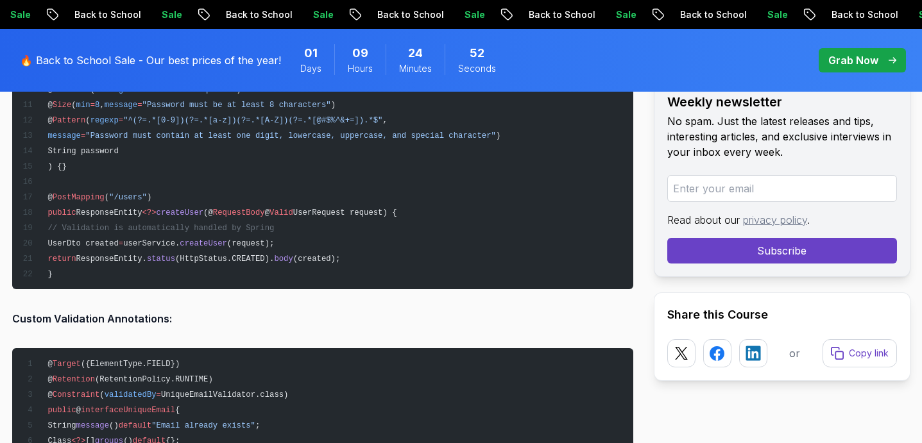
click at [261, 210] on span "RequestBody" at bounding box center [239, 212] width 52 height 9
click at [293, 208] on span "Valid" at bounding box center [281, 212] width 24 height 9
click at [256, 208] on span "RequestBody" at bounding box center [239, 212] width 52 height 9
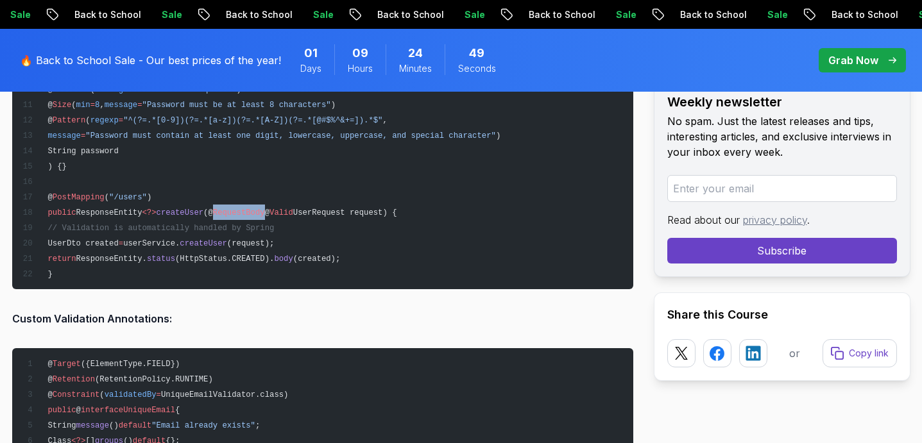
click at [256, 208] on span "RequestBody" at bounding box center [239, 212] width 52 height 9
click at [293, 208] on span "Valid" at bounding box center [281, 212] width 24 height 9
click at [415, 169] on pre "public record UserRequest ( @ NotBlank ( message = "Name is required" ) @ Size …" at bounding box center [322, 112] width 621 height 354
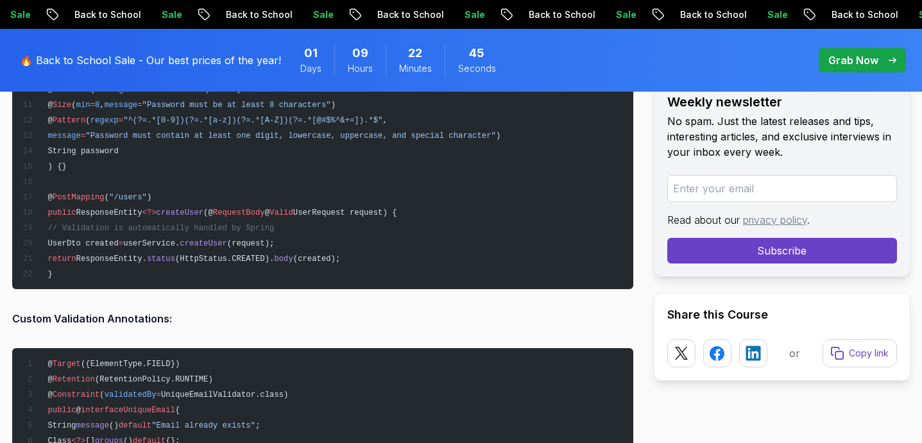
click at [415, 168] on pre "public record UserRequest ( @ NotBlank ( message = "Name is required" ) @ Size …" at bounding box center [322, 112] width 621 height 354
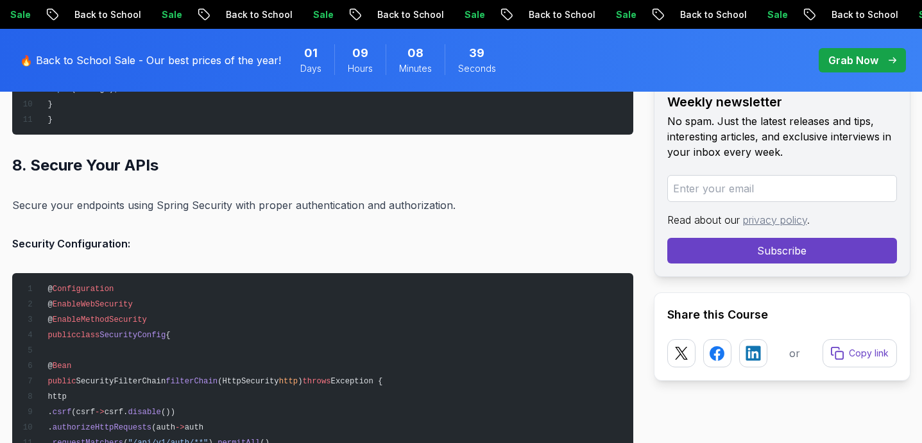
scroll to position [10546, 0]
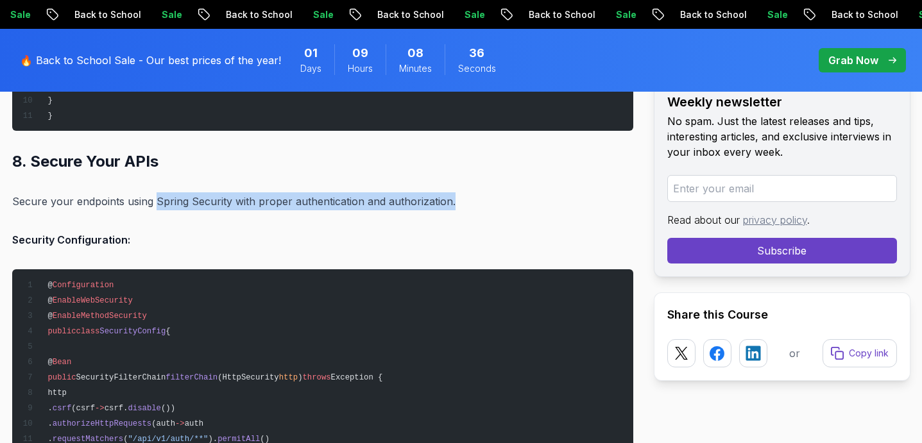
drag, startPoint x: 153, startPoint y: 197, endPoint x: 456, endPoint y: 203, distance: 302.8
click at [456, 203] on p "Secure your endpoints using Spring Security with proper authentication and auth…" at bounding box center [322, 201] width 621 height 18
drag, startPoint x: 460, startPoint y: 195, endPoint x: 156, endPoint y: 193, distance: 304.0
click at [156, 193] on p "Secure your endpoints using Spring Security with proper authentication and auth…" at bounding box center [322, 201] width 621 height 18
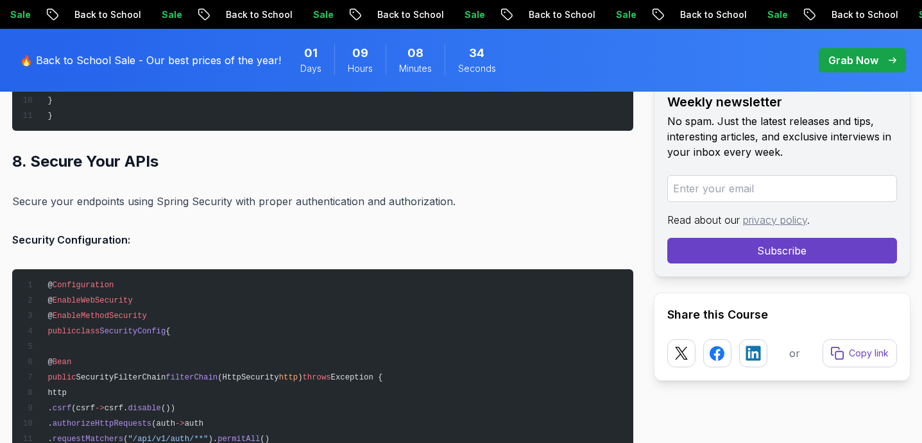
click at [209, 231] on p "Security Configuration:" at bounding box center [322, 240] width 621 height 18
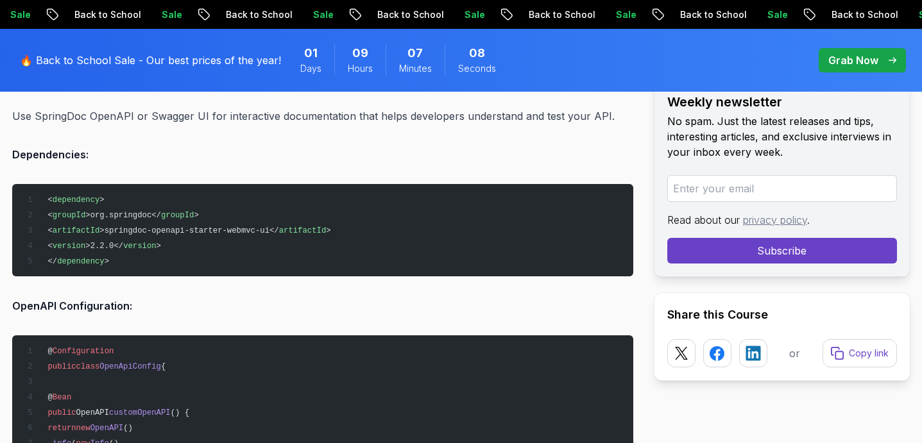
scroll to position [13565, 0]
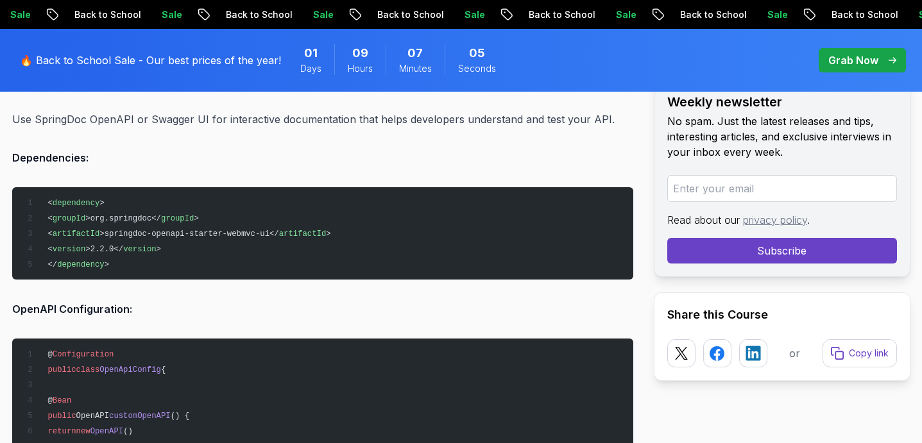
click at [402, 115] on p "Use SpringDoc OpenAPI or Swagger UI for interactive documentation that helps de…" at bounding box center [322, 119] width 621 height 18
click at [466, 114] on p "Use SpringDoc OpenAPI or Swagger UI for interactive documentation that helps de…" at bounding box center [322, 119] width 621 height 18
click at [557, 119] on p "Use SpringDoc OpenAPI or Swagger UI for interactive documentation that helps de…" at bounding box center [322, 119] width 621 height 18
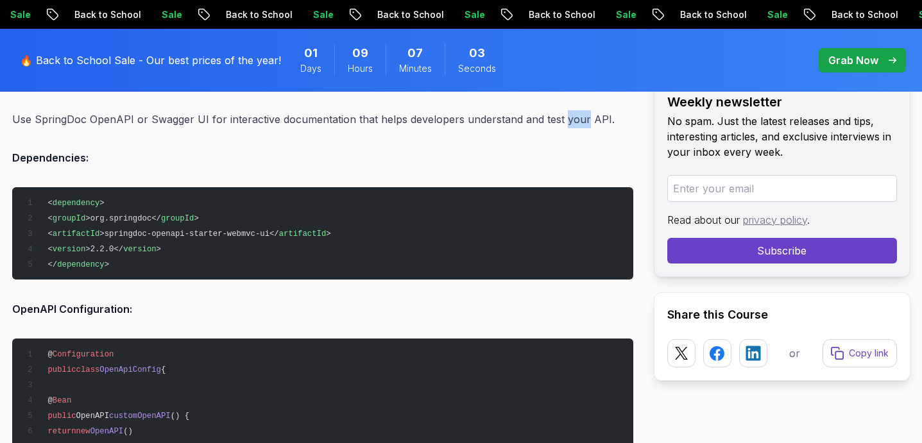
click at [557, 119] on p "Use SpringDoc OpenAPI or Swagger UI for interactive documentation that helps de…" at bounding box center [322, 119] width 621 height 18
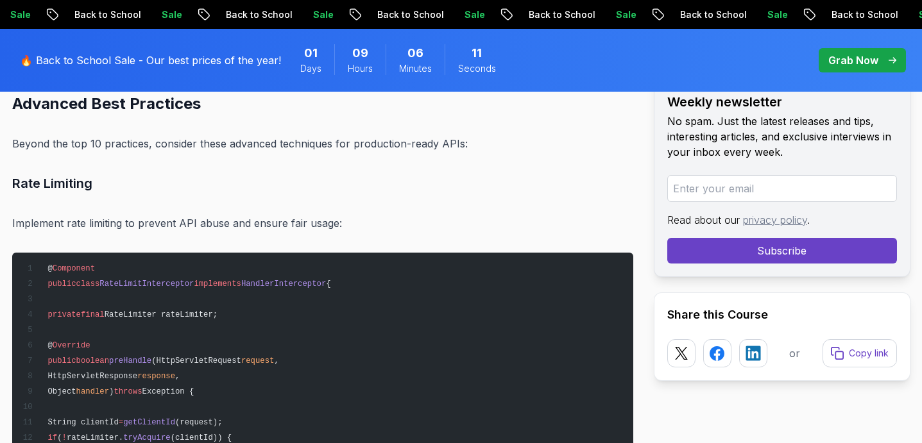
scroll to position [15352, 0]
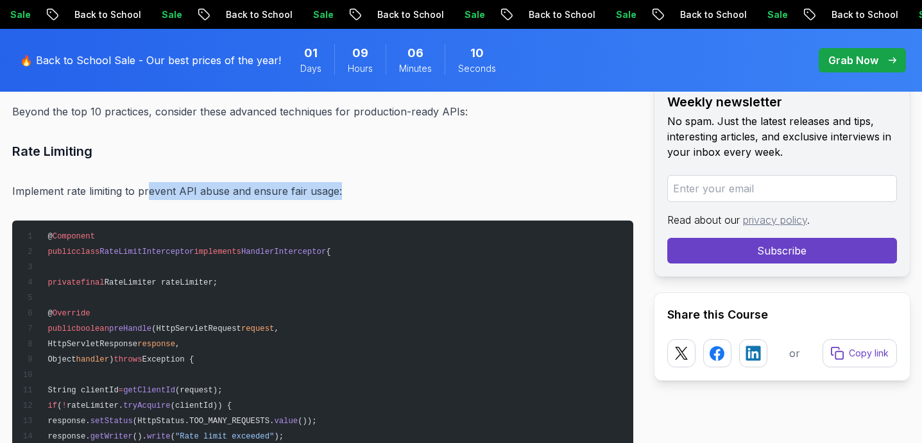
drag, startPoint x: 147, startPoint y: 185, endPoint x: 375, endPoint y: 178, distance: 227.8
click at [375, 182] on p "Implement rate limiting to prevent API abuse and ensure fair usage:" at bounding box center [322, 191] width 621 height 18
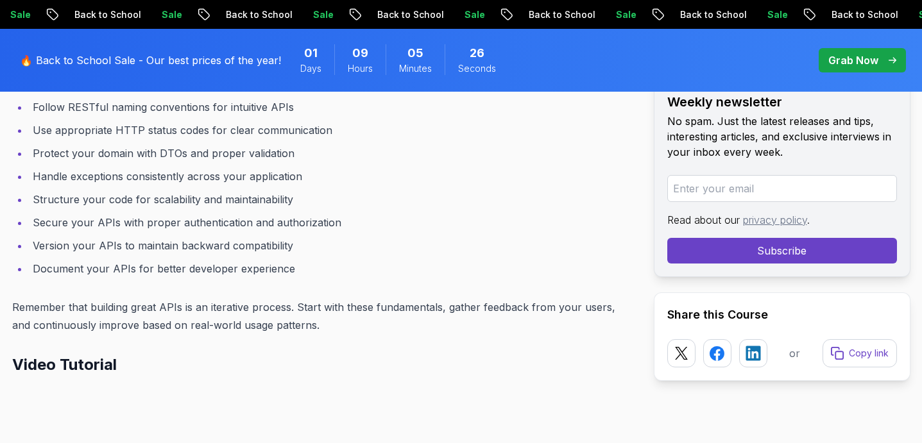
scroll to position [16896, 0]
drag, startPoint x: 161, startPoint y: 124, endPoint x: 300, endPoint y: 125, distance: 139.2
click at [300, 125] on li "Use appropriate HTTP status codes for clear communication" at bounding box center [331, 130] width 604 height 18
click at [362, 128] on li "Use appropriate HTTP status codes for clear communication" at bounding box center [331, 130] width 604 height 18
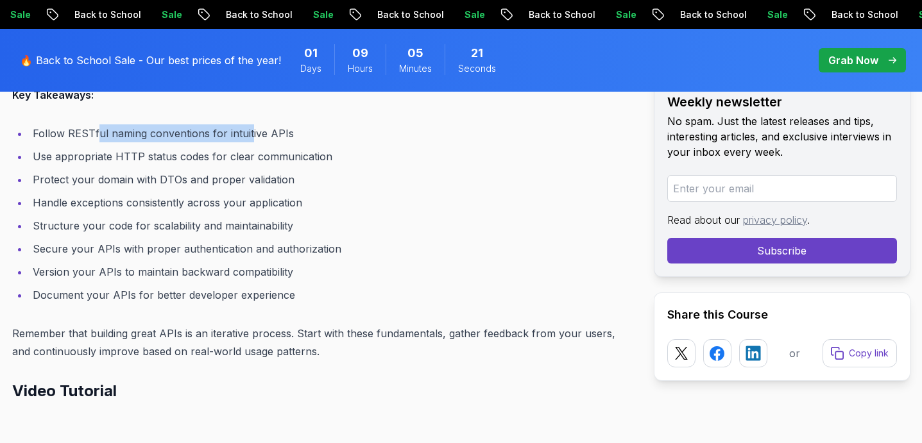
drag, startPoint x: 98, startPoint y: 120, endPoint x: 249, endPoint y: 128, distance: 150.9
click at [249, 128] on li "Follow RESTful naming conventions for intuitive APIs" at bounding box center [331, 133] width 604 height 18
click at [287, 128] on li "Follow RESTful naming conventions for intuitive APIs" at bounding box center [331, 133] width 604 height 18
drag, startPoint x: 62, startPoint y: 124, endPoint x: 294, endPoint y: 132, distance: 231.6
click at [293, 131] on li "Follow RESTful naming conventions for intuitive APIs" at bounding box center [331, 133] width 604 height 18
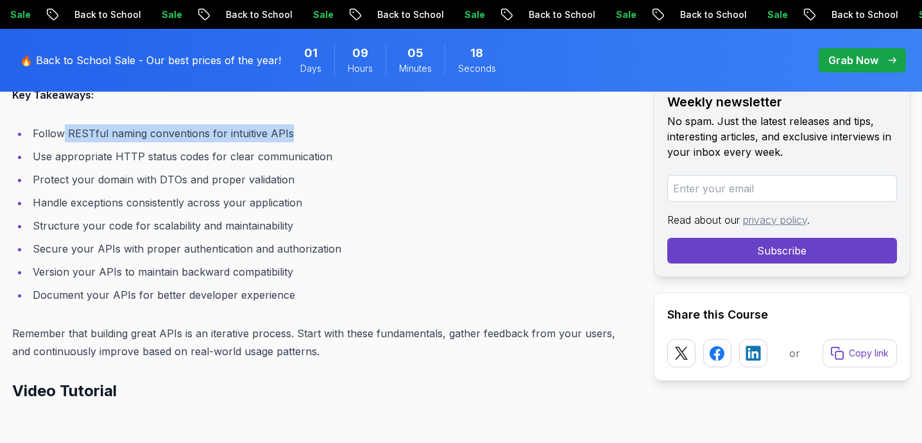
click at [294, 132] on li "Follow RESTful naming conventions for intuitive APIs" at bounding box center [331, 133] width 604 height 18
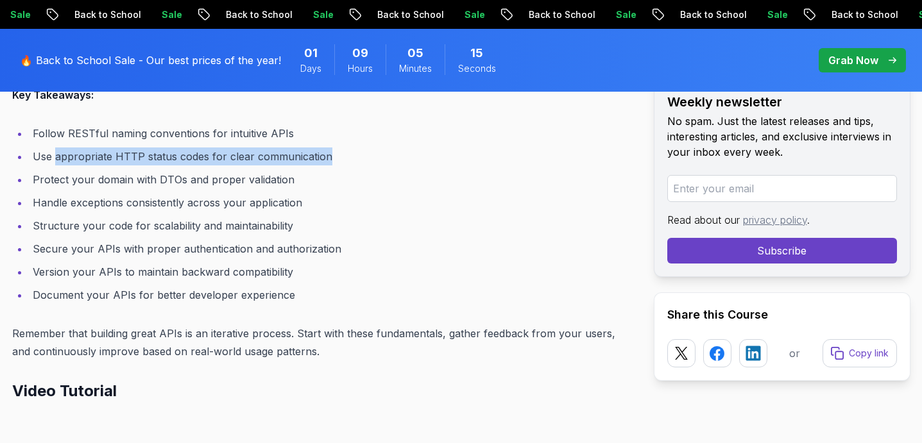
drag, startPoint x: 55, startPoint y: 149, endPoint x: 337, endPoint y: 154, distance: 282.2
click at [337, 154] on li "Use appropriate HTTP status codes for clear communication" at bounding box center [331, 156] width 604 height 18
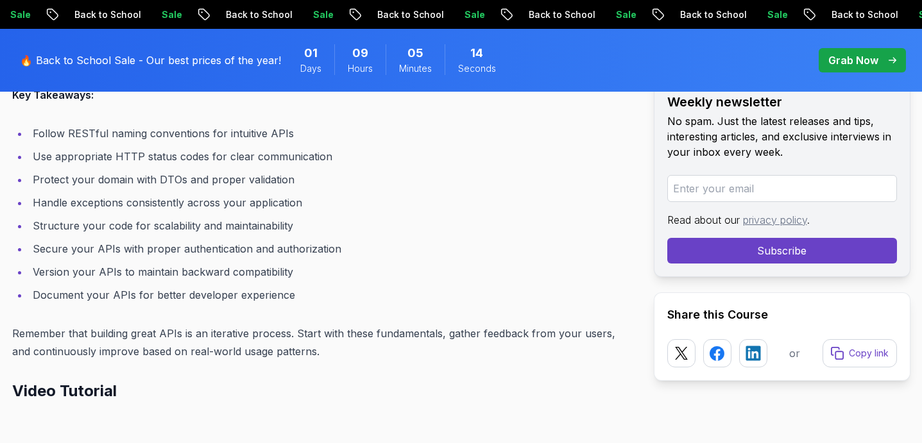
click at [342, 154] on li "Use appropriate HTTP status codes for clear communication" at bounding box center [331, 156] width 604 height 18
drag, startPoint x: 117, startPoint y: 148, endPoint x: 356, endPoint y: 154, distance: 239.3
click at [356, 154] on li "Use appropriate HTTP status codes for clear communication" at bounding box center [331, 156] width 604 height 18
drag, startPoint x: 65, startPoint y: 171, endPoint x: 180, endPoint y: 175, distance: 115.5
click at [180, 175] on li "Protect your domain with DTOs and proper validation" at bounding box center [331, 180] width 604 height 18
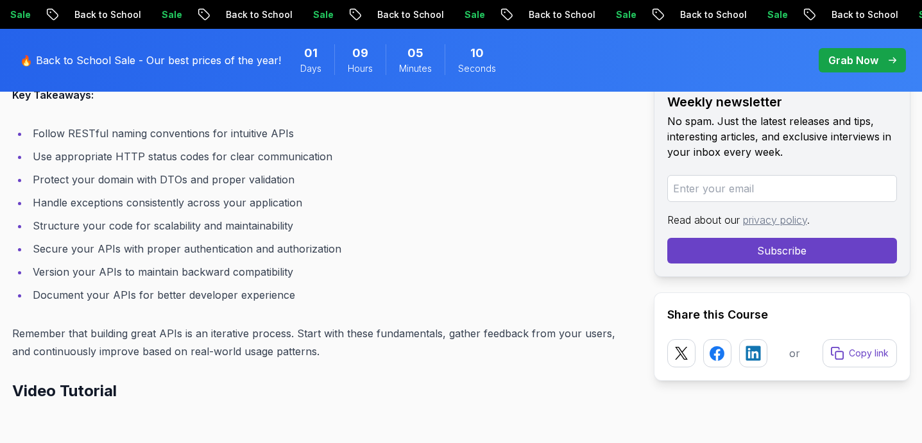
click at [203, 173] on li "Protect your domain with DTOs and proper validation" at bounding box center [331, 180] width 604 height 18
click at [277, 173] on li "Protect your domain with DTOs and proper validation" at bounding box center [331, 180] width 604 height 18
drag, startPoint x: 61, startPoint y: 199, endPoint x: 332, endPoint y: 196, distance: 271.3
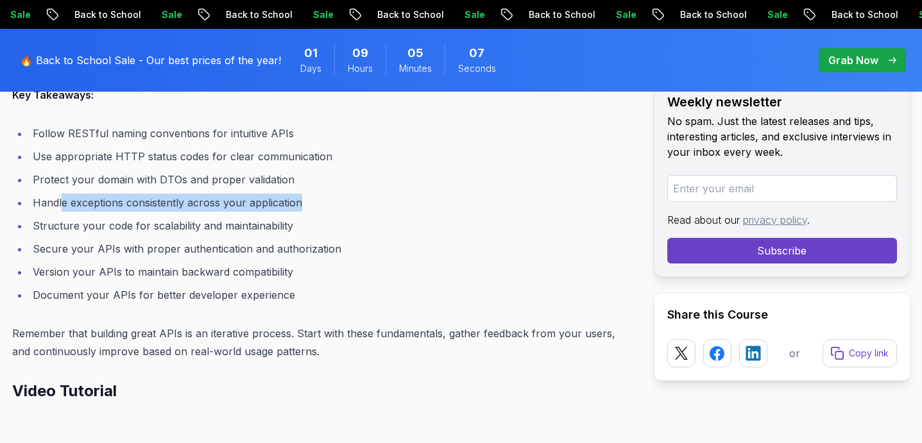
click at [332, 196] on li "Handle exceptions consistently across your application" at bounding box center [331, 203] width 604 height 18
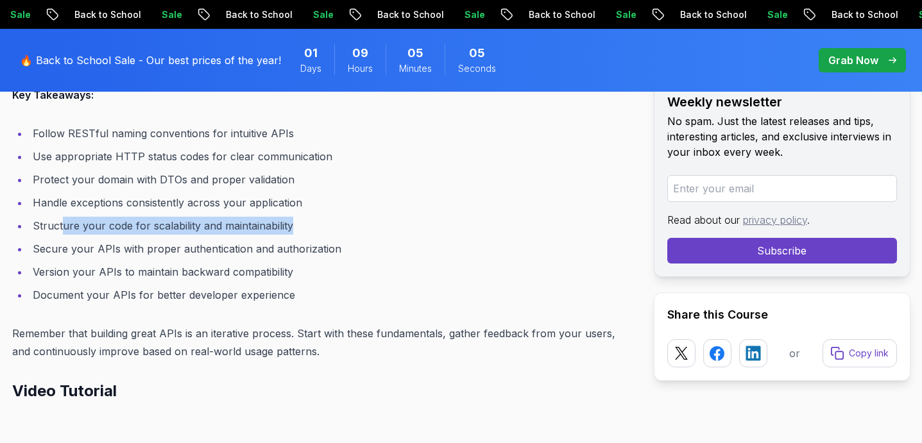
drag, startPoint x: 62, startPoint y: 217, endPoint x: 330, endPoint y: 217, distance: 268.7
click at [330, 217] on li "Structure your code for scalability and maintainability" at bounding box center [331, 226] width 604 height 18
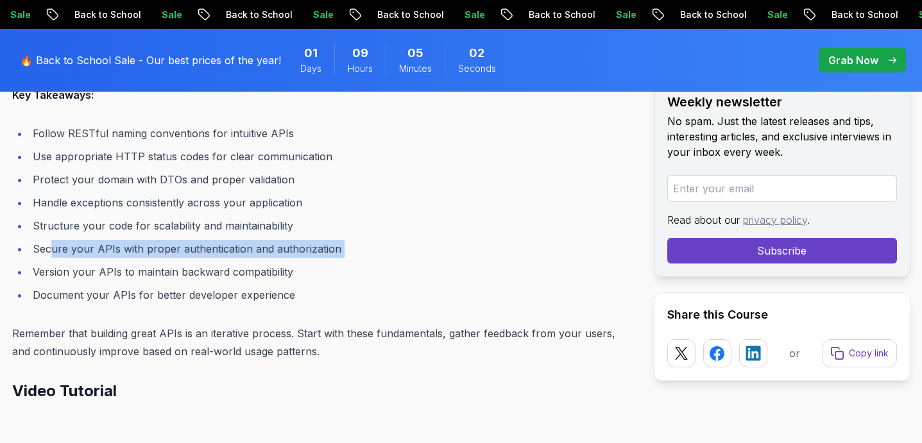
drag, startPoint x: 49, startPoint y: 242, endPoint x: 385, endPoint y: 249, distance: 335.5
click at [385, 249] on li "Secure your APIs with proper authentication and authorization" at bounding box center [331, 249] width 604 height 18
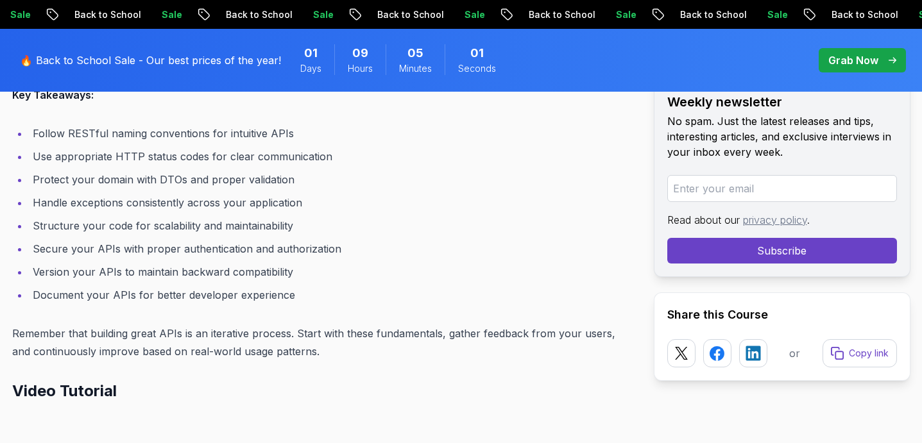
click at [308, 286] on li "Document your APIs for better developer experience" at bounding box center [331, 295] width 604 height 18
drag, startPoint x: 103, startPoint y: 268, endPoint x: 335, endPoint y: 273, distance: 232.8
click at [335, 273] on li "Version your APIs to maintain backward compatibility" at bounding box center [331, 272] width 604 height 18
drag, startPoint x: 105, startPoint y: 286, endPoint x: 321, endPoint y: 289, distance: 216.1
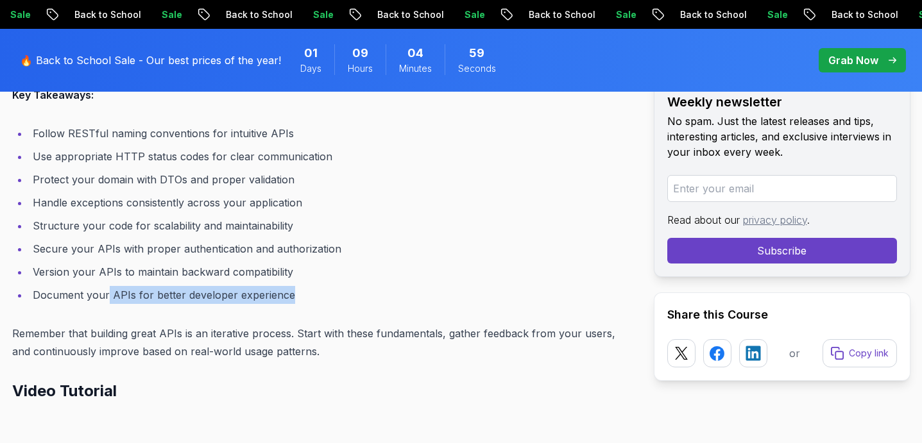
click at [321, 289] on li "Document your APIs for better developer experience" at bounding box center [331, 295] width 604 height 18
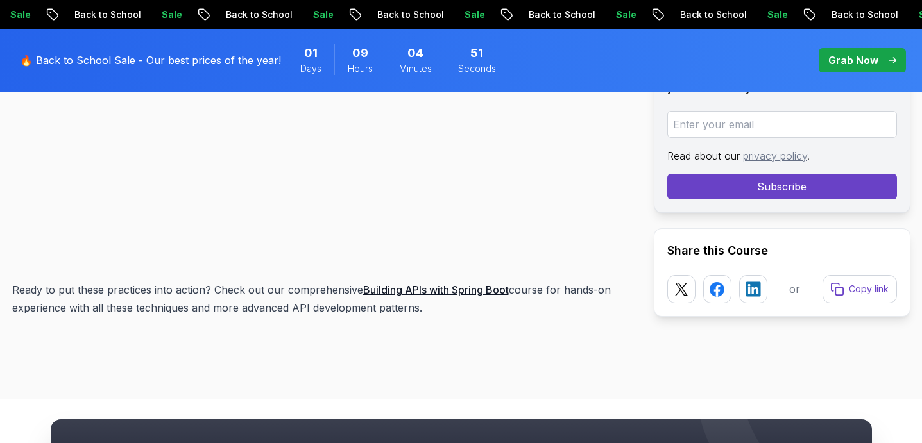
scroll to position [17251, 0]
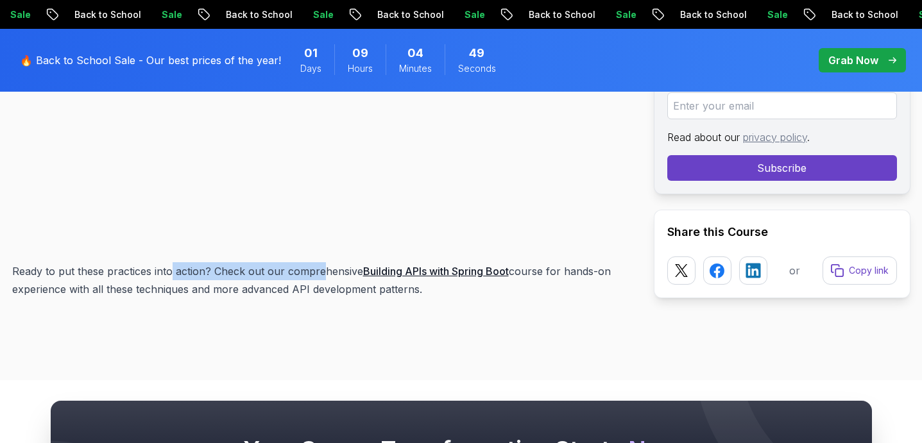
drag, startPoint x: 170, startPoint y: 264, endPoint x: 328, endPoint y: 267, distance: 158.4
click at [328, 267] on p "Ready to put these practices into action? Check out our comprehensive Building …" at bounding box center [322, 280] width 621 height 36
click at [342, 267] on p "Ready to put these practices into action? Check out our comprehensive Building …" at bounding box center [322, 280] width 621 height 36
drag, startPoint x: 313, startPoint y: 266, endPoint x: 565, endPoint y: 287, distance: 252.9
click at [565, 285] on p "Ready to put these practices into action? Check out our comprehensive Building …" at bounding box center [322, 280] width 621 height 36
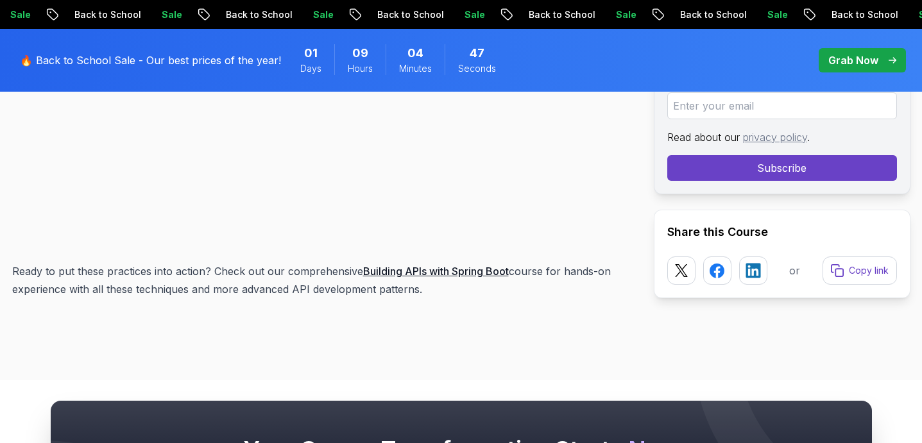
click at [565, 287] on p "Ready to put these practices into action? Check out our comprehensive Building …" at bounding box center [322, 280] width 621 height 36
drag, startPoint x: 68, startPoint y: 285, endPoint x: 472, endPoint y: 294, distance: 404.1
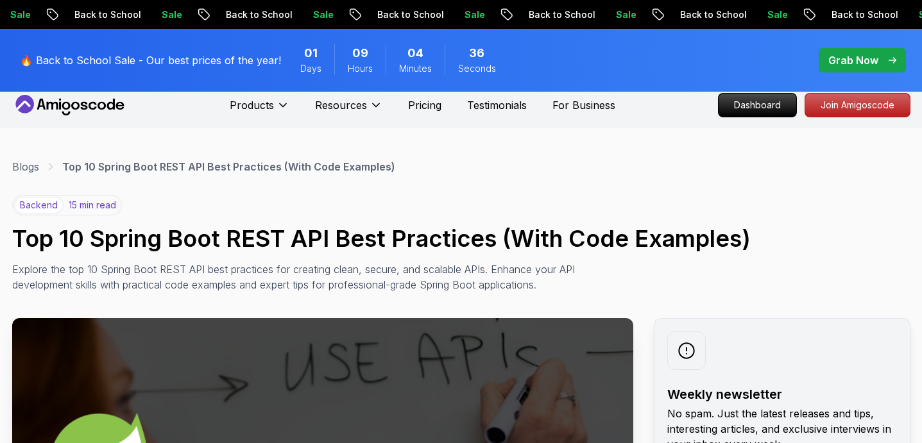
scroll to position [0, 0]
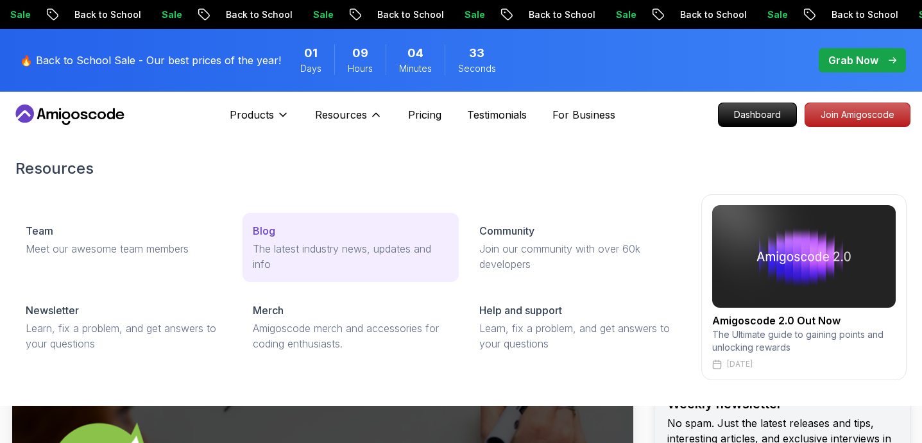
click at [295, 236] on div "Blog" at bounding box center [351, 230] width 196 height 15
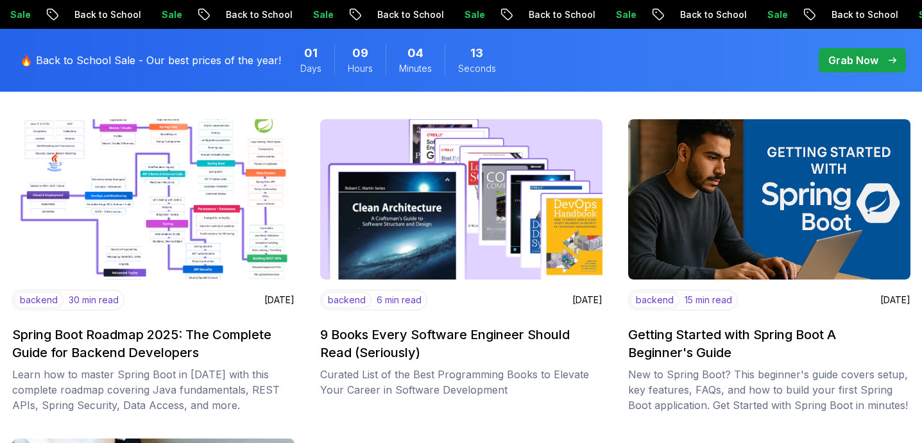
scroll to position [1533, 0]
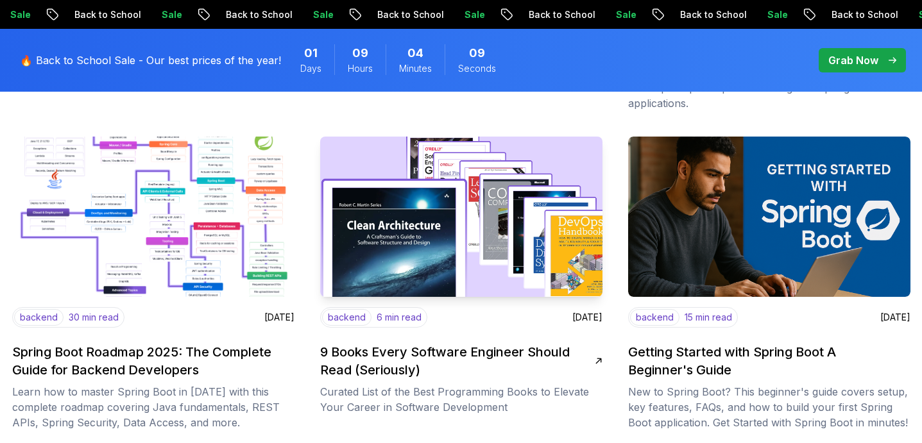
click at [435, 357] on h2 "9 Books Every Software Engineer Should Read (Seriously)" at bounding box center [457, 361] width 274 height 36
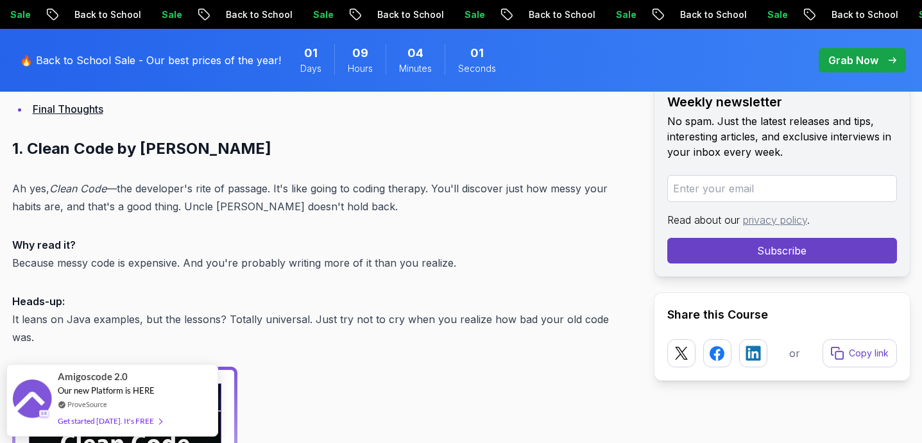
scroll to position [1018, 0]
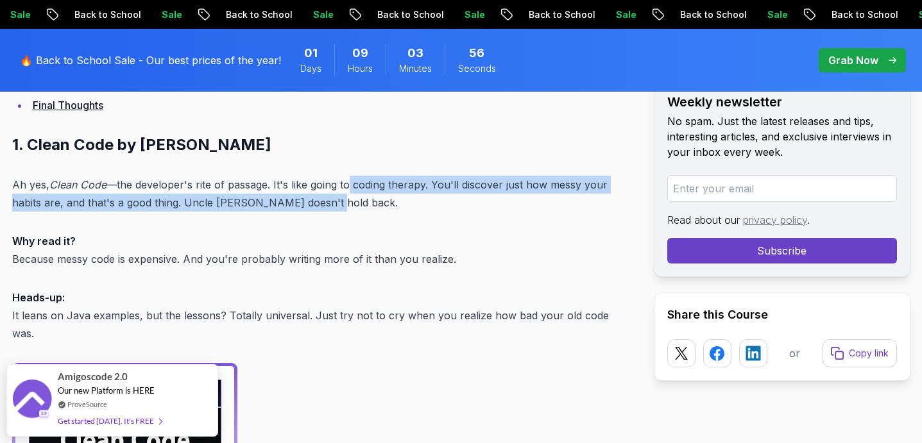
drag, startPoint x: 348, startPoint y: 187, endPoint x: 577, endPoint y: 200, distance: 229.9
click at [577, 200] on p "Ah yes, Clean Code —the developer's rite of passage. It's like going to coding …" at bounding box center [322, 194] width 621 height 36
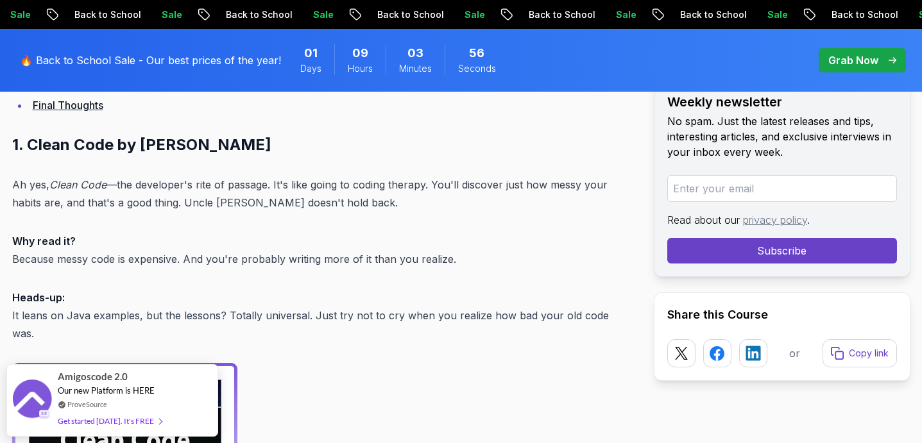
drag, startPoint x: 106, startPoint y: 202, endPoint x: 308, endPoint y: 200, distance: 202.7
click at [307, 200] on p "Ah yes, Clean Code —the developer's rite of passage. It's like going to coding …" at bounding box center [322, 194] width 621 height 36
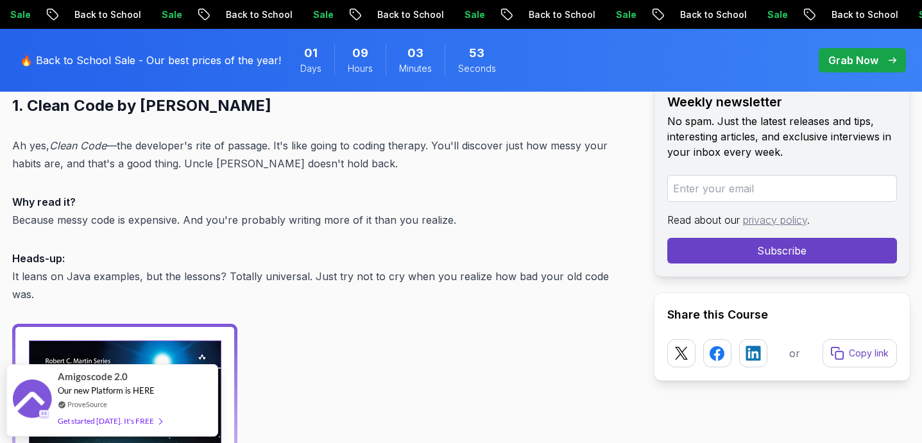
scroll to position [1063, 0]
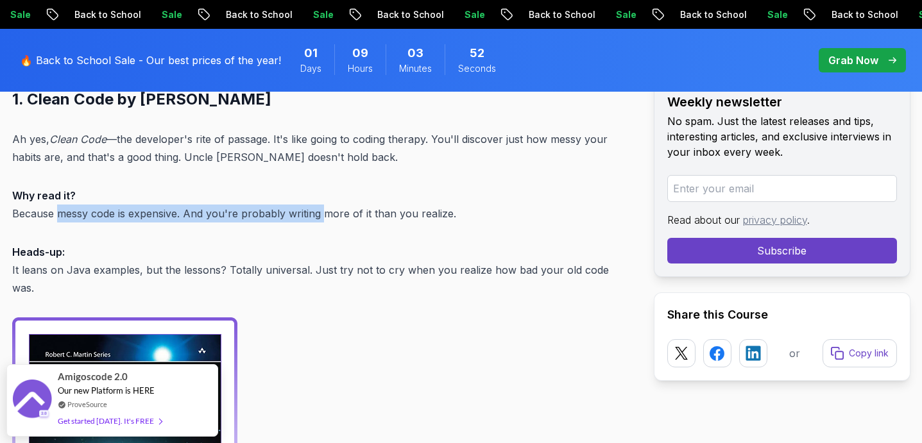
drag, startPoint x: 58, startPoint y: 212, endPoint x: 329, endPoint y: 210, distance: 271.3
click at [329, 212] on p "Why read it? Because messy code is expensive. And you're probably writing more …" at bounding box center [322, 205] width 621 height 36
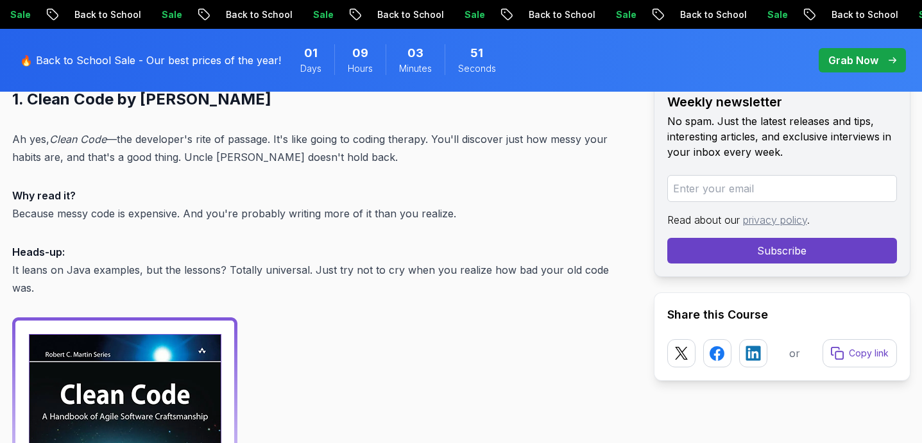
drag, startPoint x: 316, startPoint y: 215, endPoint x: 544, endPoint y: 214, distance: 228.9
click at [544, 214] on p "Why read it? Because messy code is expensive. And you're probably writing more …" at bounding box center [322, 205] width 621 height 36
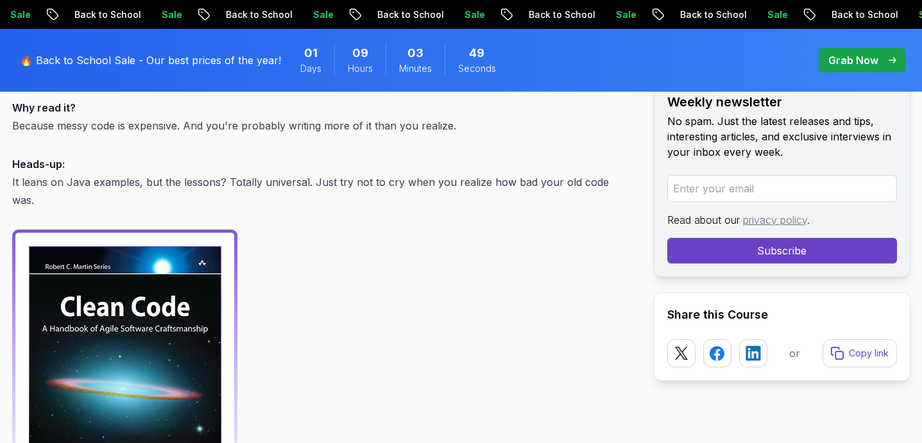
scroll to position [1171, 0]
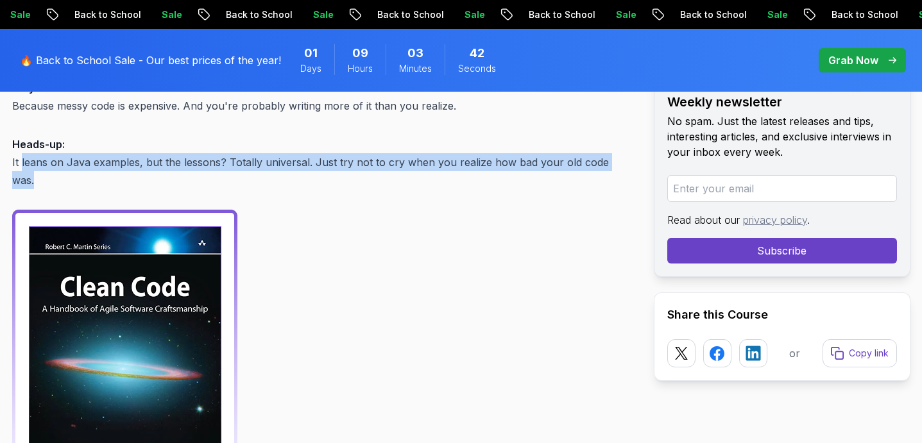
drag, startPoint x: 21, startPoint y: 162, endPoint x: 626, endPoint y: 164, distance: 604.7
click at [625, 165] on p "Heads-up: It leans on Java examples, but the lessons? Totally universal. Just t…" at bounding box center [322, 162] width 621 height 54
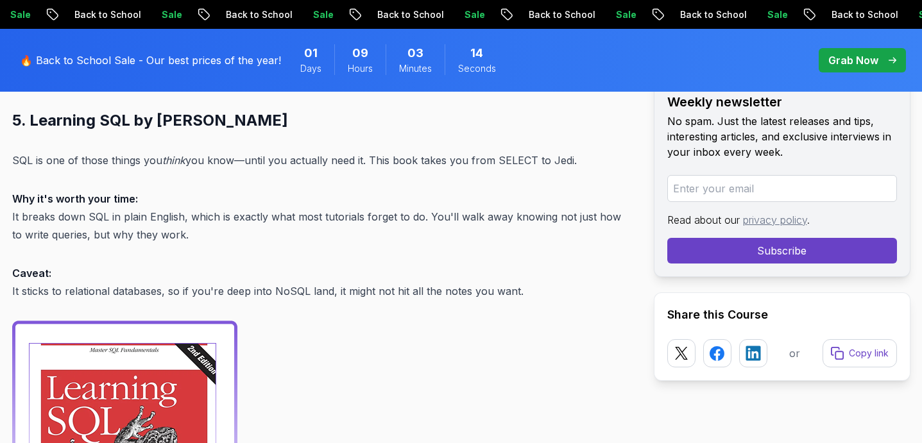
scroll to position [3353, 0]
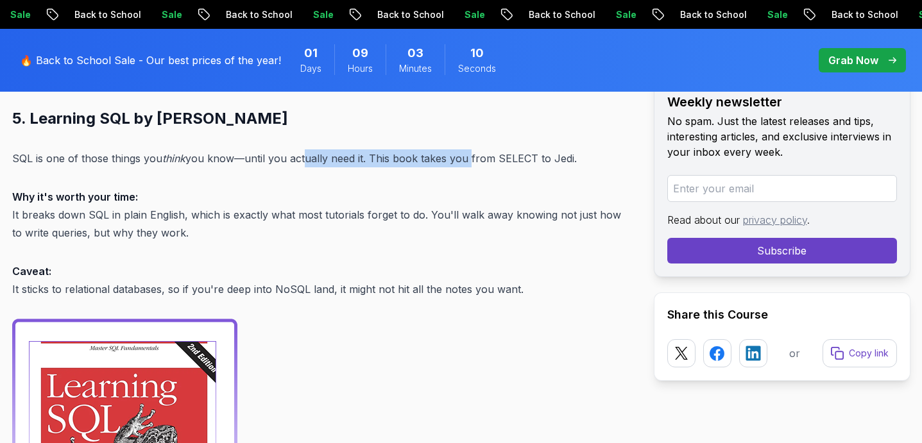
drag, startPoint x: 303, startPoint y: 144, endPoint x: 467, endPoint y: 144, distance: 164.2
click at [467, 149] on p "SQL is one of those things you think you know—until you actually need it. This …" at bounding box center [322, 158] width 621 height 18
click at [514, 149] on p "SQL is one of those things you think you know—until you actually need it. This …" at bounding box center [322, 158] width 621 height 18
drag, startPoint x: 471, startPoint y: 140, endPoint x: 577, endPoint y: 139, distance: 106.5
click at [577, 149] on p "SQL is one of those things you think you know—until you actually need it. This …" at bounding box center [322, 158] width 621 height 18
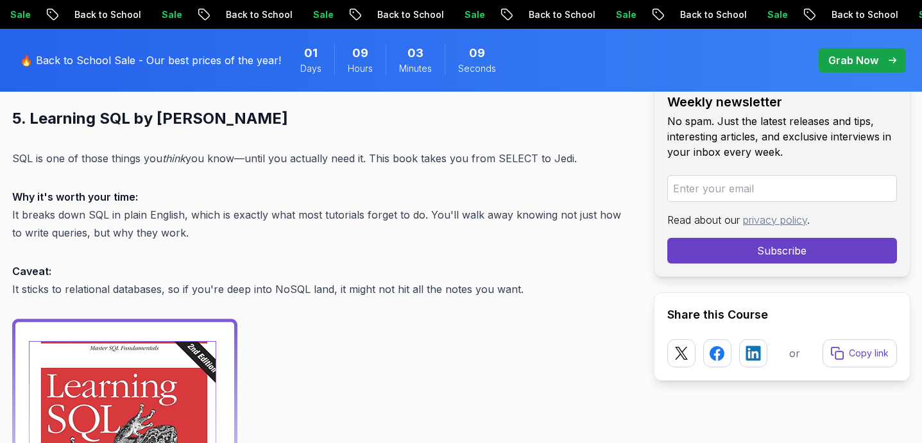
drag, startPoint x: 54, startPoint y: 178, endPoint x: 178, endPoint y: 176, distance: 124.4
click at [178, 188] on p "Why it's worth your time: It breaks down SQL in plain English, which is exactly…" at bounding box center [322, 215] width 621 height 54
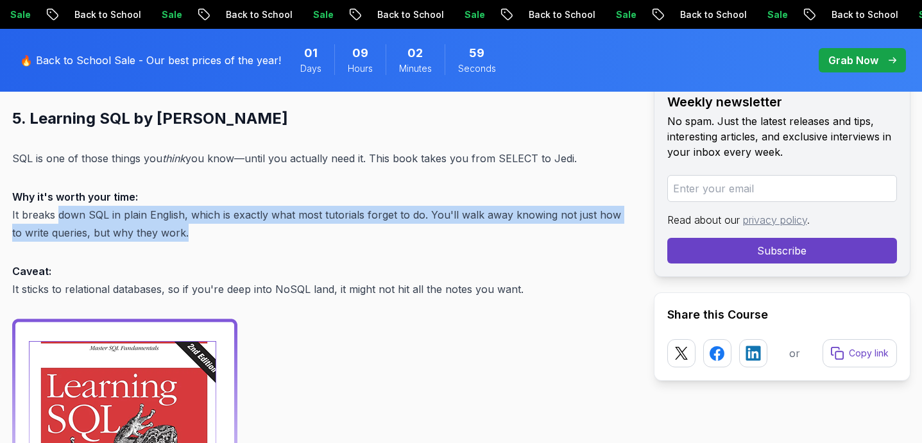
drag, startPoint x: 60, startPoint y: 201, endPoint x: 196, endPoint y: 217, distance: 136.9
click at [196, 215] on p "Why it's worth your time: It breaks down SQL in plain English, which is exactly…" at bounding box center [322, 215] width 621 height 54
click at [196, 217] on p "Why it's worth your time: It breaks down SQL in plain English, which is exactly…" at bounding box center [322, 215] width 621 height 54
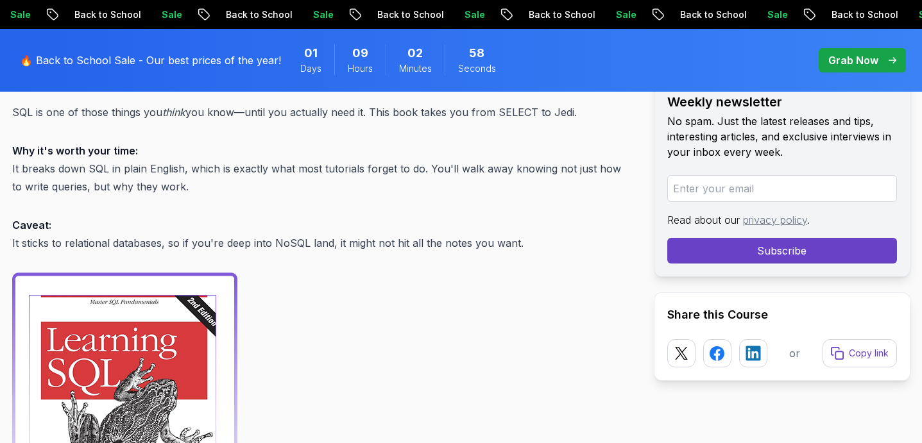
scroll to position [3442, 0]
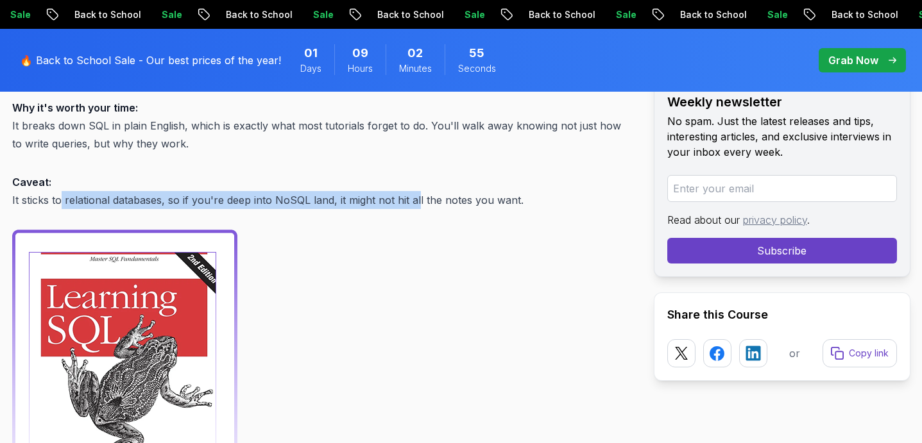
drag, startPoint x: 60, startPoint y: 181, endPoint x: 418, endPoint y: 187, distance: 357.9
click at [418, 188] on p "Caveat: It sticks to relational databases, so if you're deep into NoSQL land, i…" at bounding box center [322, 191] width 621 height 36
click at [418, 187] on p "Caveat: It sticks to relational databases, so if you're deep into NoSQL land, i…" at bounding box center [322, 191] width 621 height 36
drag, startPoint x: 383, startPoint y: 181, endPoint x: 569, endPoint y: 171, distance: 185.6
click at [569, 173] on p "Caveat: It sticks to relational databases, so if you're deep into NoSQL land, i…" at bounding box center [322, 191] width 621 height 36
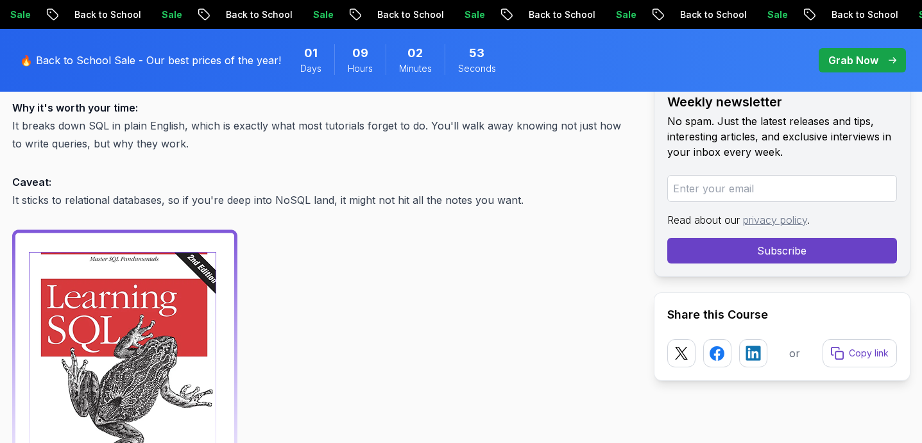
drag, startPoint x: 373, startPoint y: 182, endPoint x: 508, endPoint y: 182, distance: 134.7
click at [508, 182] on p "Caveat: It sticks to relational databases, so if you're deep into NoSQL land, i…" at bounding box center [322, 191] width 621 height 36
drag, startPoint x: 508, startPoint y: 182, endPoint x: 336, endPoint y: 187, distance: 171.9
click at [336, 187] on p "Caveat: It sticks to relational databases, so if you're deep into NoSQL land, i…" at bounding box center [322, 191] width 621 height 36
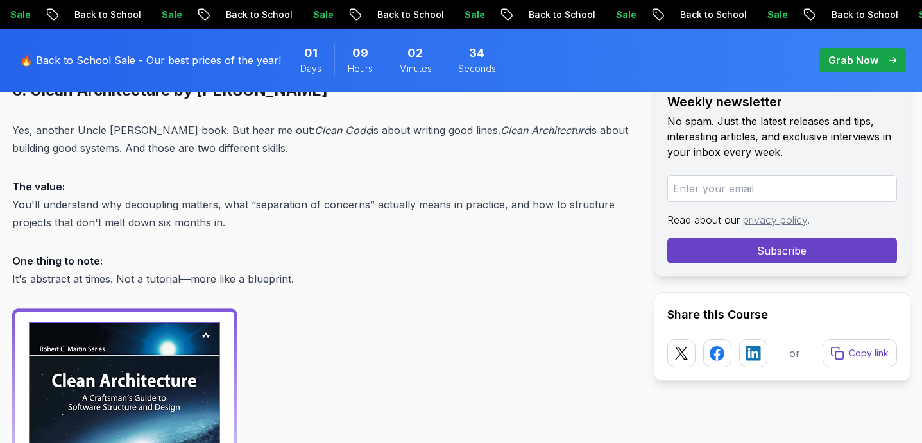
scroll to position [4390, 0]
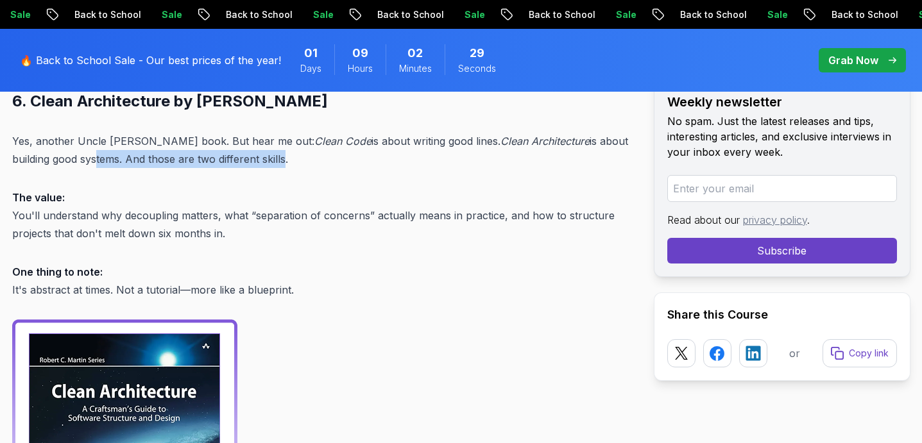
drag, startPoint x: 50, startPoint y: 142, endPoint x: 240, endPoint y: 142, distance: 190.5
click at [240, 143] on p "Yes, another Uncle Bob book. But hear me out: Clean Code is about writing good …" at bounding box center [322, 150] width 621 height 36
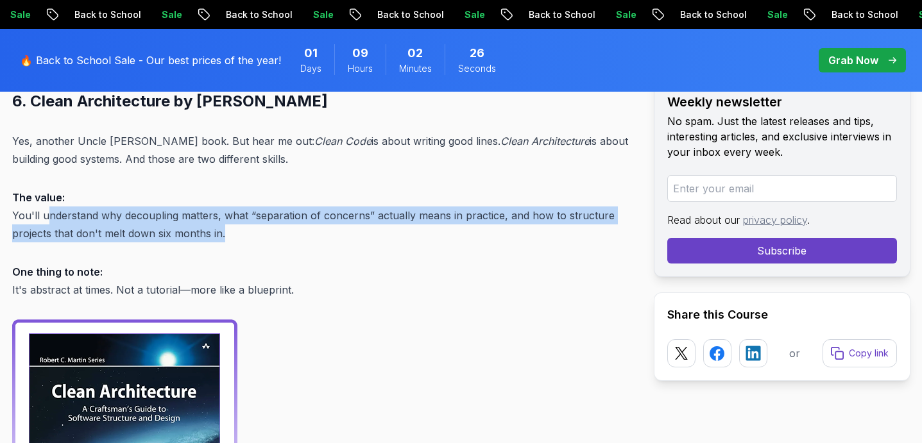
drag, startPoint x: 48, startPoint y: 196, endPoint x: 263, endPoint y: 215, distance: 215.6
click at [262, 215] on p "The value: You'll understand why decoupling matters, what “separation of concer…" at bounding box center [322, 216] width 621 height 54
click at [263, 215] on p "The value: You'll understand why decoupling matters, what “separation of concer…" at bounding box center [322, 216] width 621 height 54
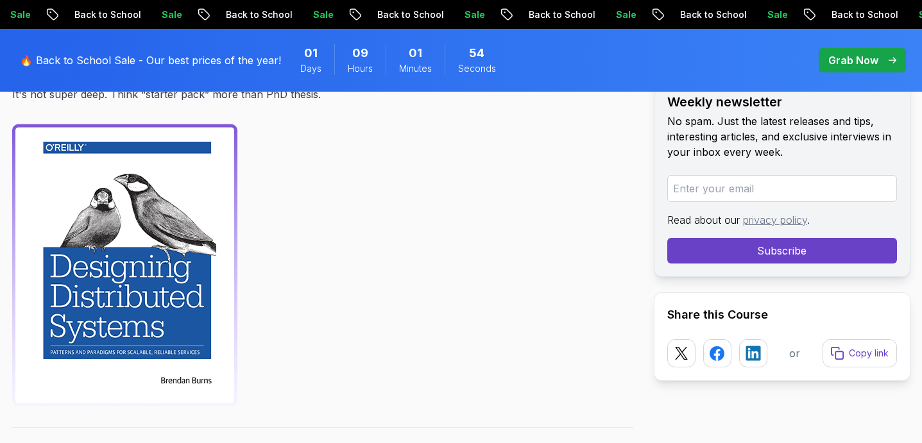
scroll to position [5078, 0]
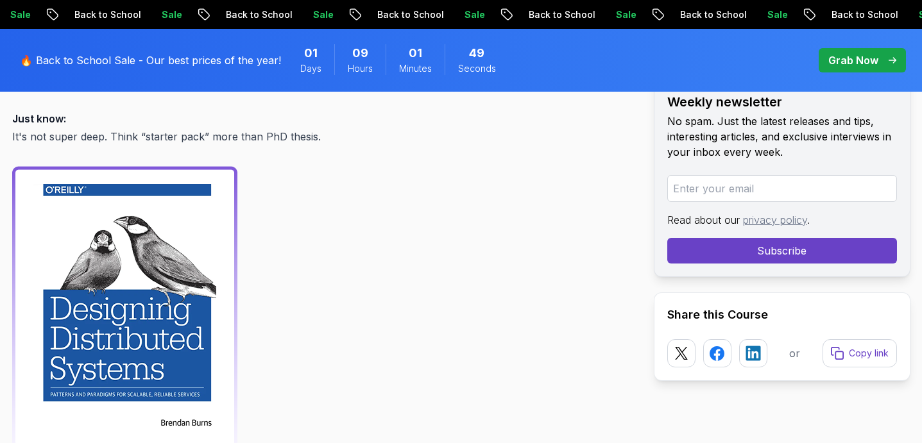
click at [261, 250] on div at bounding box center [155, 307] width 287 height 283
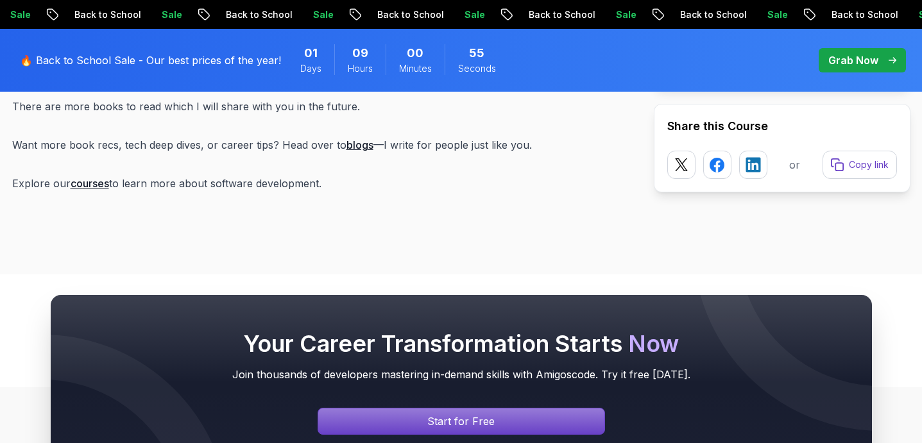
scroll to position [7036, 0]
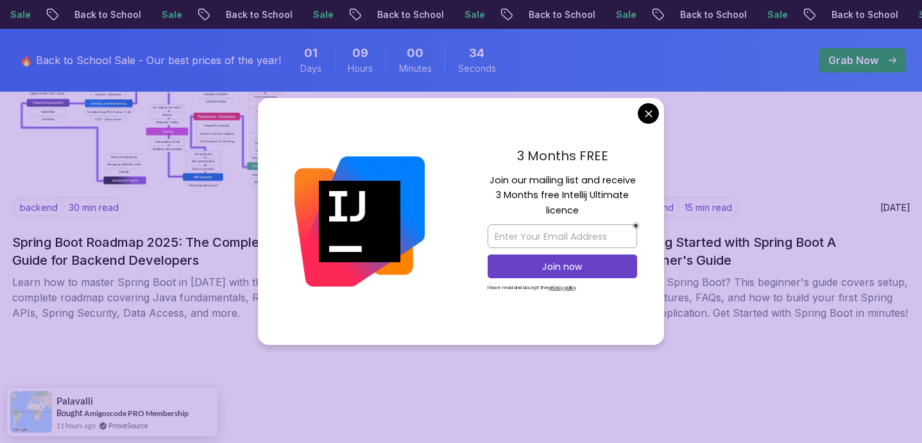
scroll to position [1643, 0]
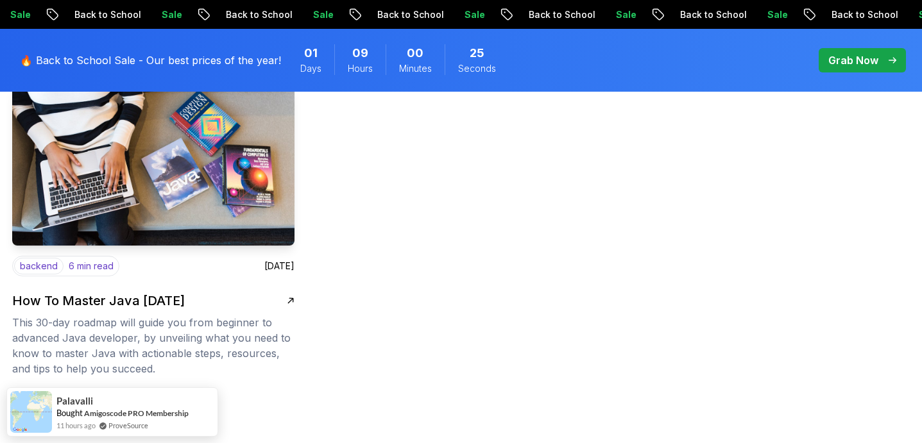
scroll to position [1900, 0]
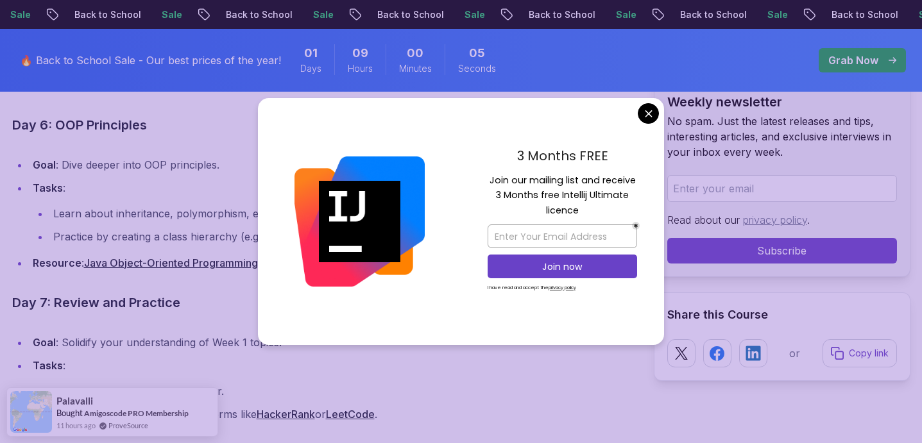
scroll to position [2404, 0]
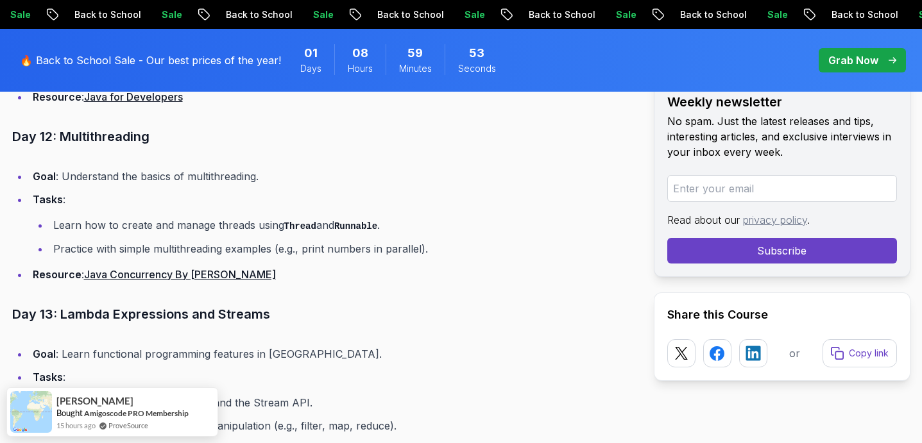
scroll to position [3472, 0]
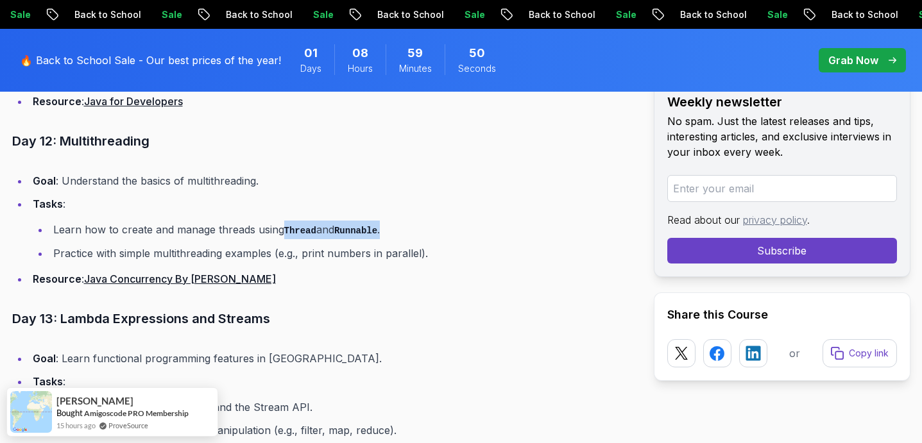
drag, startPoint x: 280, startPoint y: 228, endPoint x: 440, endPoint y: 228, distance: 159.7
click at [440, 228] on li "Learn how to create and manage threads using Thread and Runnable ." at bounding box center [341, 230] width 584 height 19
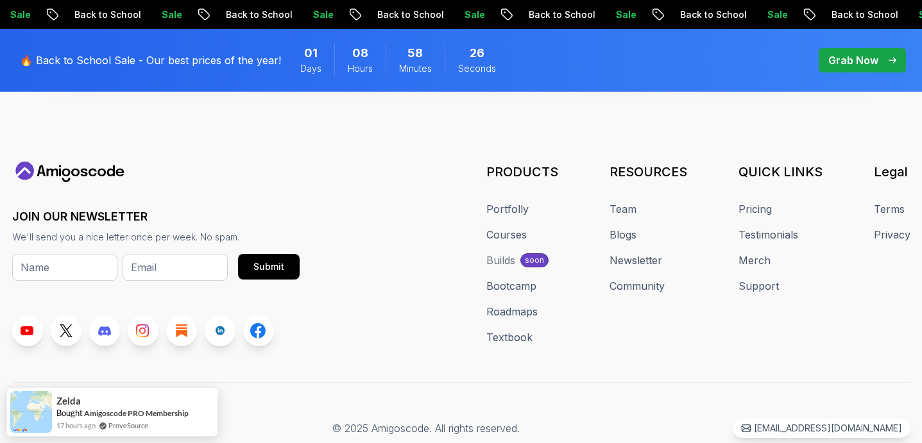
scroll to position [6271, 0]
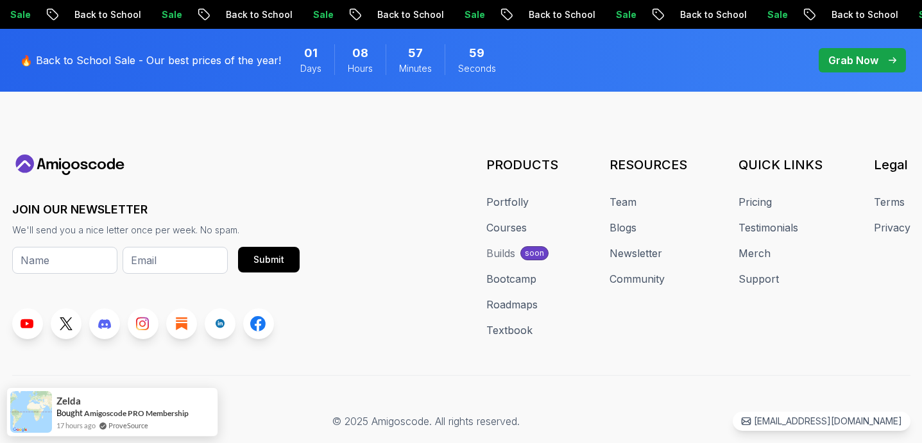
click at [387, 263] on div "JOIN OUR NEWSLETTER We'll send you a nice letter once per week. No spam. Submit…" at bounding box center [461, 247] width 898 height 185
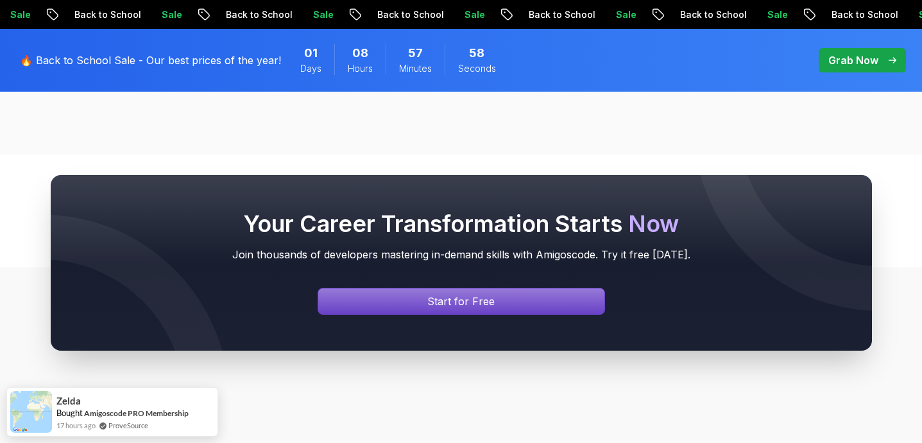
scroll to position [5915, 0]
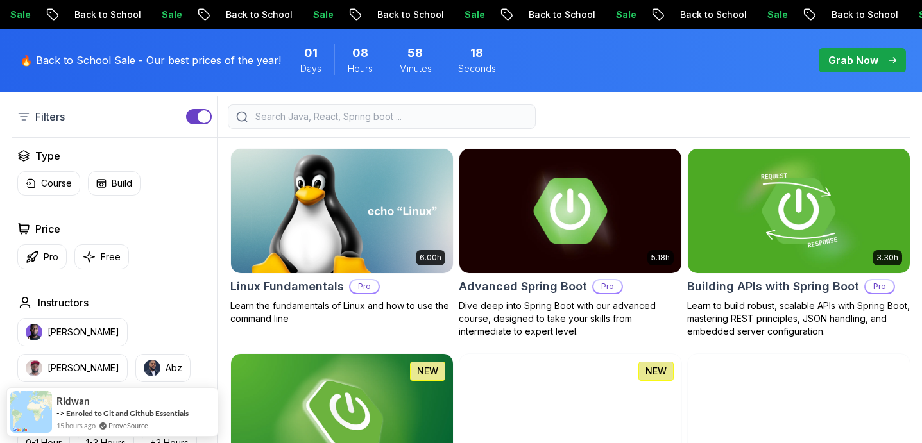
scroll to position [352, 0]
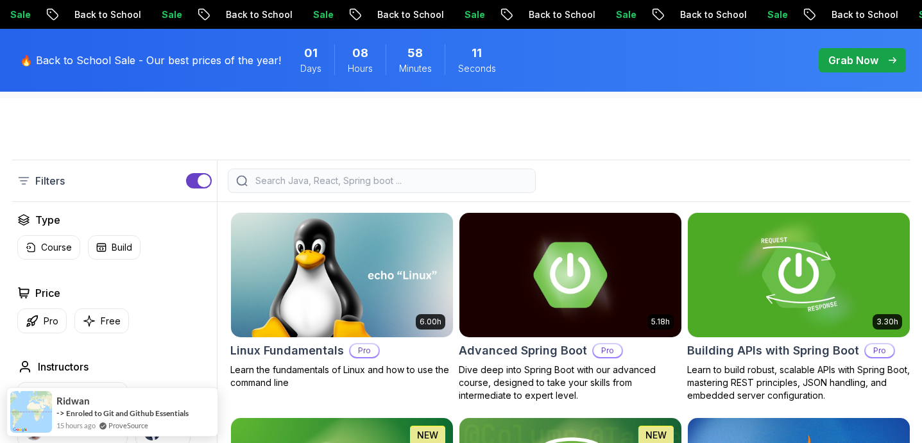
scroll to position [364, 0]
